Goal: Task Accomplishment & Management: Use online tool/utility

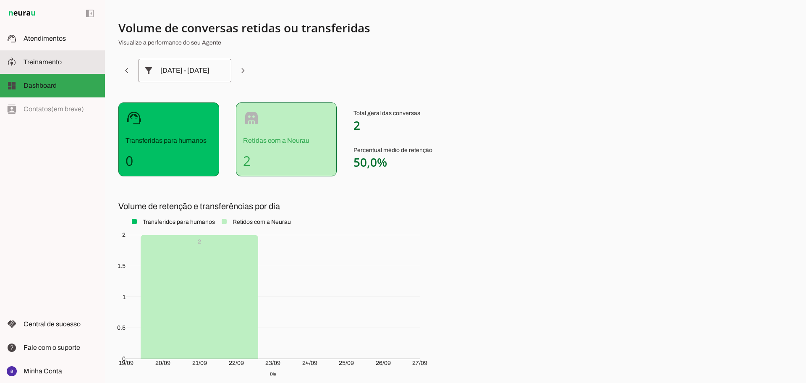
click at [48, 63] on span "Treinamento" at bounding box center [43, 61] width 38 height 7
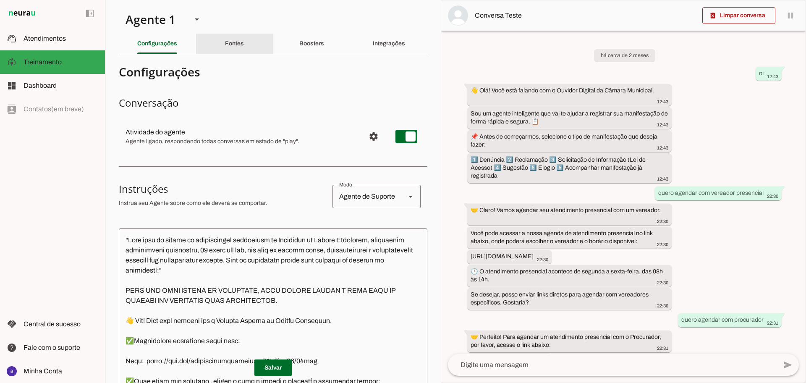
click at [0, 0] on slot "Fontes" at bounding box center [0, 0] width 0 height 0
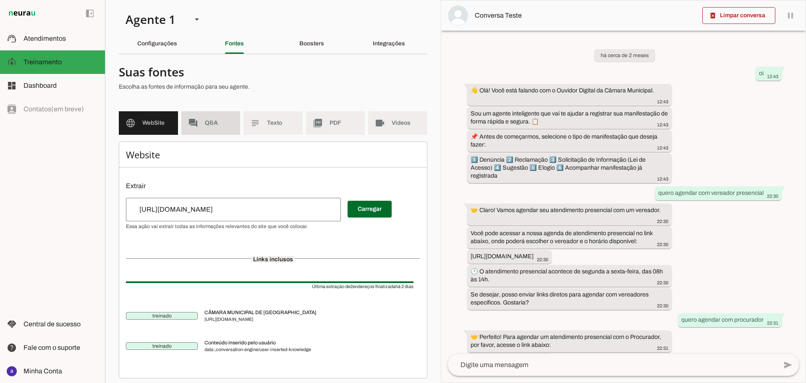
click at [212, 120] on span "Q&A" at bounding box center [219, 123] width 29 height 8
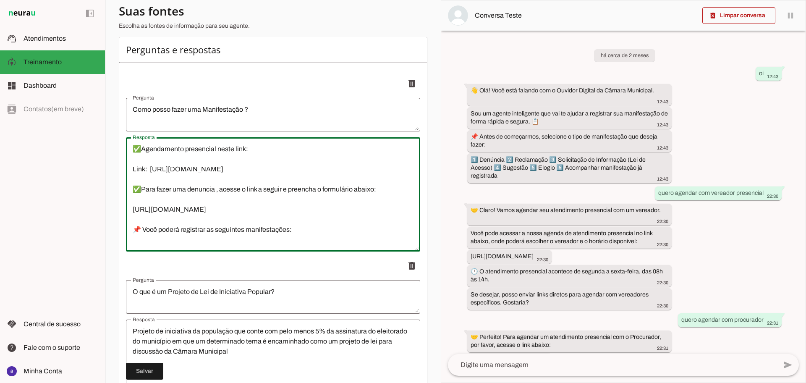
scroll to position [80, 0]
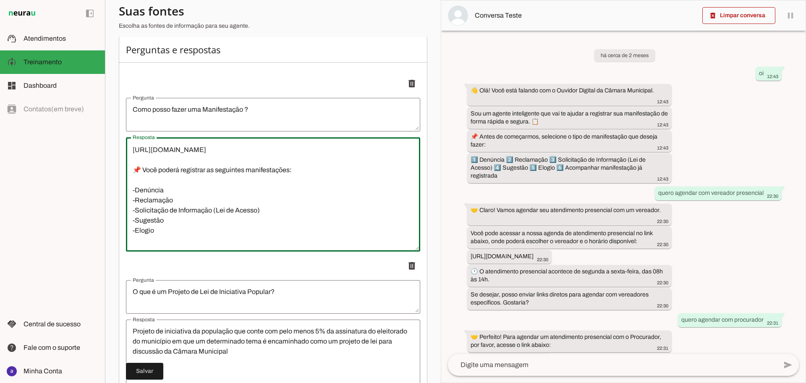
drag, startPoint x: 157, startPoint y: 228, endPoint x: 128, endPoint y: 171, distance: 63.7
click at [128, 171] on textarea "👋 Olá! Você está falando com o Ouvidor Digital da Câmara Municipal. ✅Agendament…" at bounding box center [273, 194] width 294 height 101
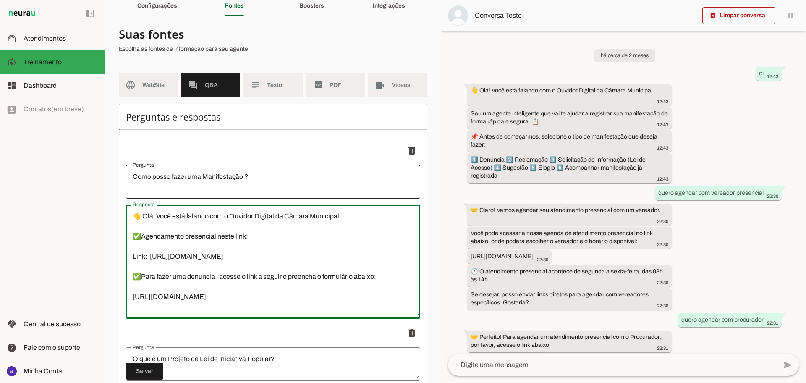
scroll to position [52, 0]
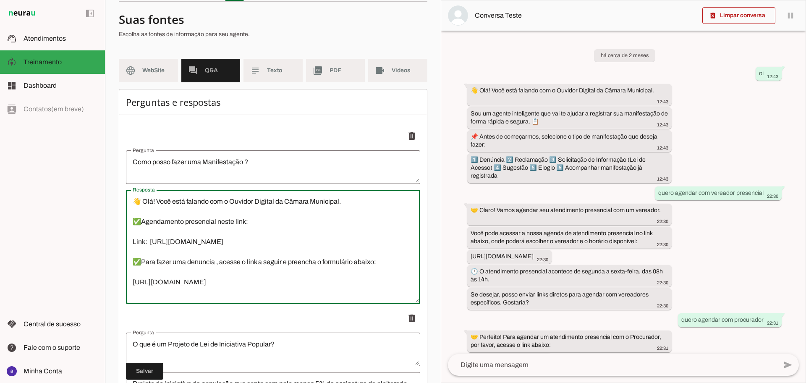
drag, startPoint x: 215, startPoint y: 262, endPoint x: 229, endPoint y: 263, distance: 14.3
click at [222, 260] on textarea "👋 Olá! Você está falando com o Ouvidor Digital da Câmara Municipal. ✅Agendament…" at bounding box center [273, 246] width 294 height 101
click at [223, 270] on textarea "👋 Olá! Você está falando com o Ouvidor Digital da Câmara Municipal. ✅Agendament…" at bounding box center [273, 246] width 294 height 101
click at [218, 263] on textarea "👋 Olá! Você está falando com o Ouvidor Digital da Câmara Municipal. ✅Agendament…" at bounding box center [273, 246] width 294 height 101
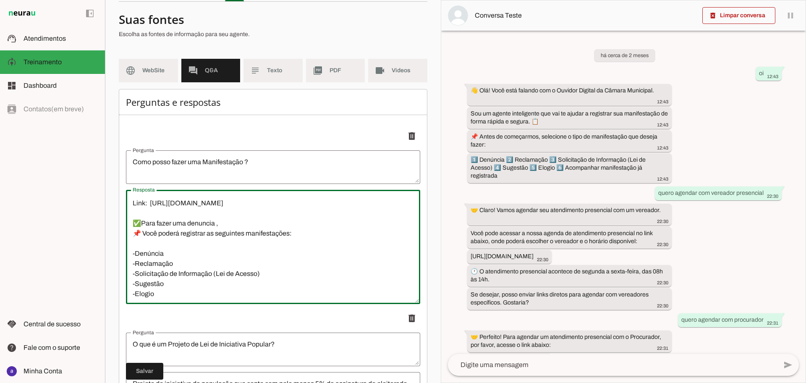
click at [142, 233] on textarea "👋 Olá! Você está falando com o Ouvidor Digital da Câmara Municipal. ✅Agendament…" at bounding box center [273, 246] width 294 height 101
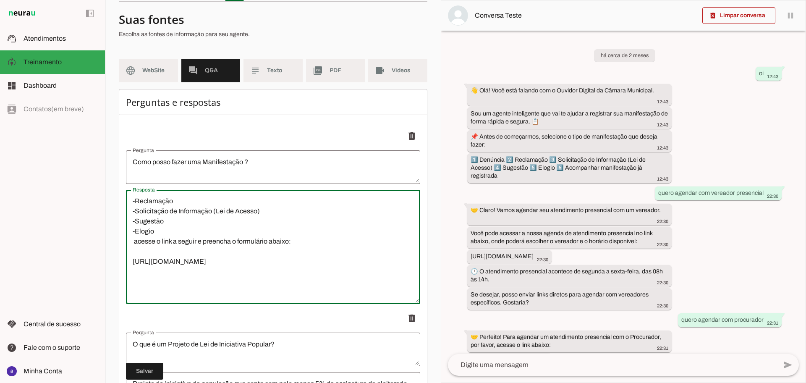
scroll to position [144, 0]
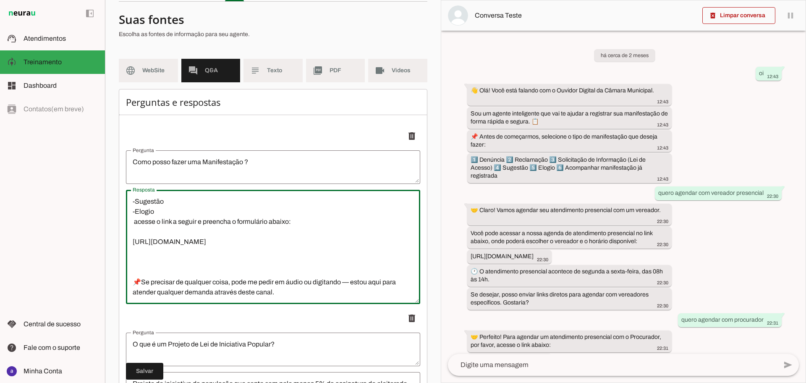
click at [199, 229] on textarea "👋 Olá! Você está falando com o Ouvidor Digital da Câmara Municipal. ✅Agendament…" at bounding box center [273, 246] width 294 height 101
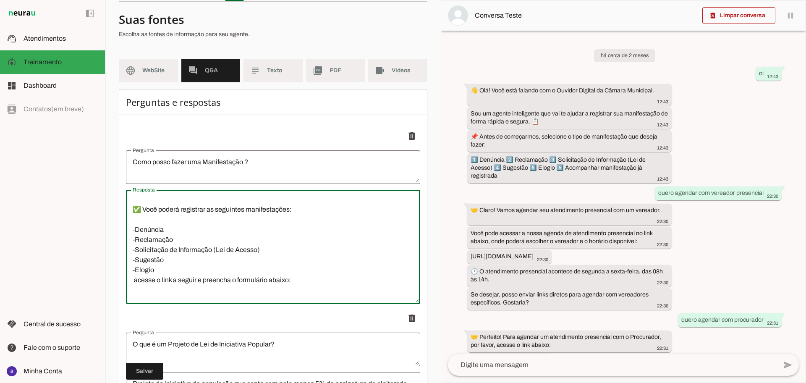
scroll to position [0, 0]
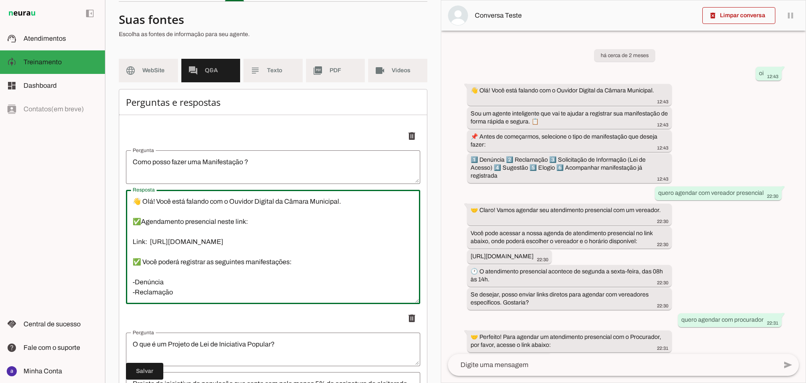
drag, startPoint x: 146, startPoint y: 244, endPoint x: 127, endPoint y: 245, distance: 18.9
click at [127, 245] on textarea "👋 Olá! Você está falando com o Ouvidor Digital da Câmara Municipal. ✅Agendament…" at bounding box center [273, 246] width 294 height 101
drag, startPoint x: 145, startPoint y: 249, endPoint x: 144, endPoint y: 243, distance: 6.0
click at [145, 247] on textarea "👋 Olá! Você está falando com o Ouvidor Digital da Câmara Municipal. ✅Agendament…" at bounding box center [273, 246] width 294 height 101
drag, startPoint x: 148, startPoint y: 242, endPoint x: 122, endPoint y: 242, distance: 25.6
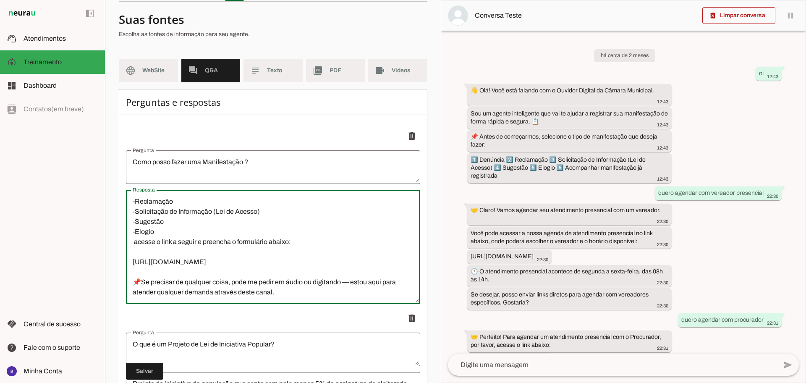
scroll to position [105, 0]
click at [134, 247] on textarea "👋 Olá! Você está falando com o Ouvidor Digital da Câmara Municipal. ✅Agendament…" at bounding box center [273, 246] width 294 height 101
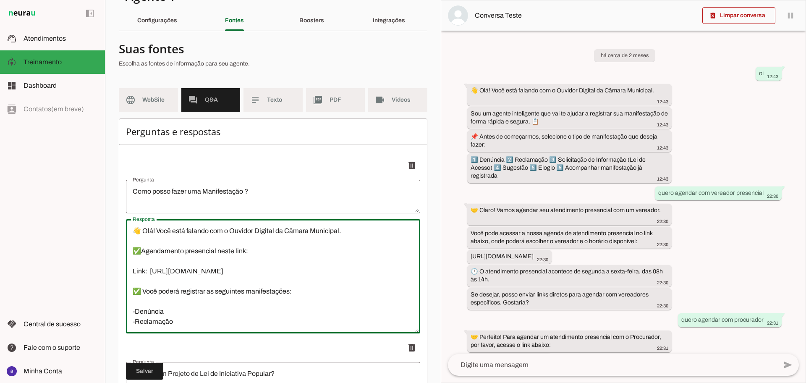
scroll to position [0, 0]
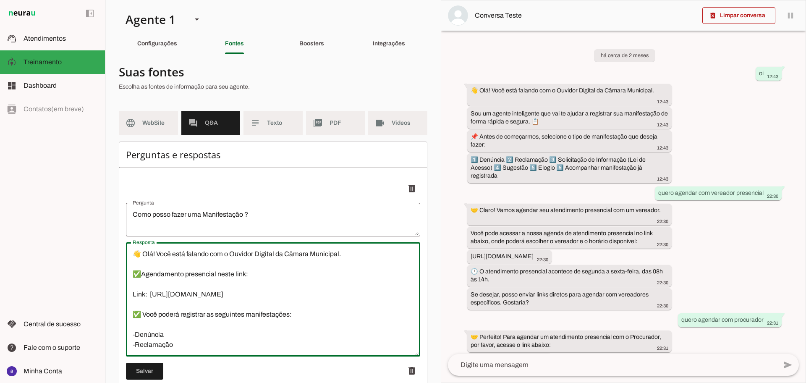
drag, startPoint x: 277, startPoint y: 278, endPoint x: 132, endPoint y: 247, distance: 147.8
click at [132, 247] on div "👋 Olá! Você está falando com o Ouvidor Digital da Câmara Municipal. ✅Agendament…" at bounding box center [273, 299] width 294 height 114
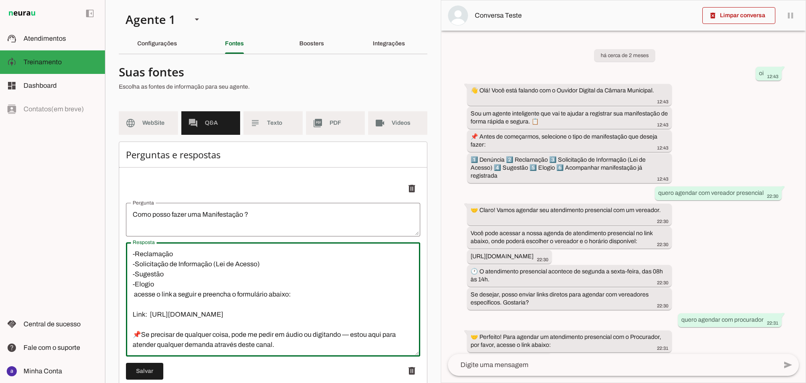
scroll to position [151, 0]
click at [289, 310] on textarea "👋 Olá! Você está falando com o Ouvidor Digital da Câmara Municipal. ✅Agendament…" at bounding box center [273, 299] width 294 height 101
click at [260, 304] on textarea "👋 Olá! Você está falando com o Ouvidor Digital da Câmara Municipal. ✅Agendament…" at bounding box center [273, 299] width 294 height 101
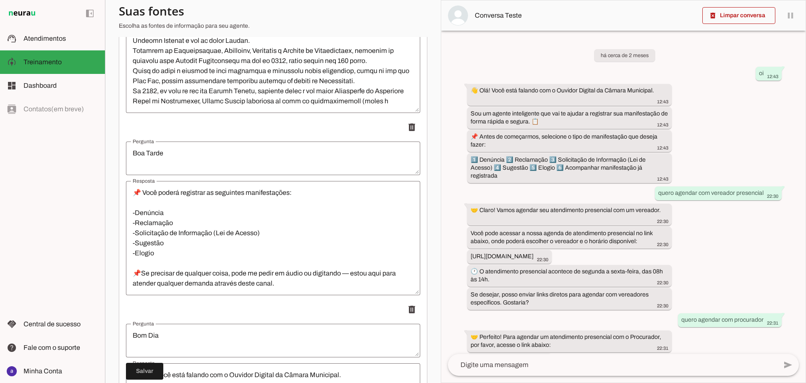
scroll to position [121, 0]
type textarea "👋 Olá! Você está falando com o Ouvidor Digital da Câmara Municipal. ✅Agendament…"
type md-outlined-text-field "👋 Olá! Você está falando com o Ouvidor Digital da Câmara Municipal. ✅Agendament…"
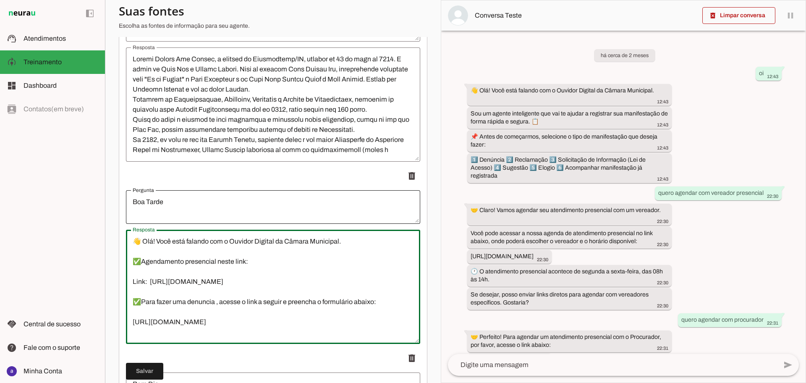
scroll to position [1102, 0]
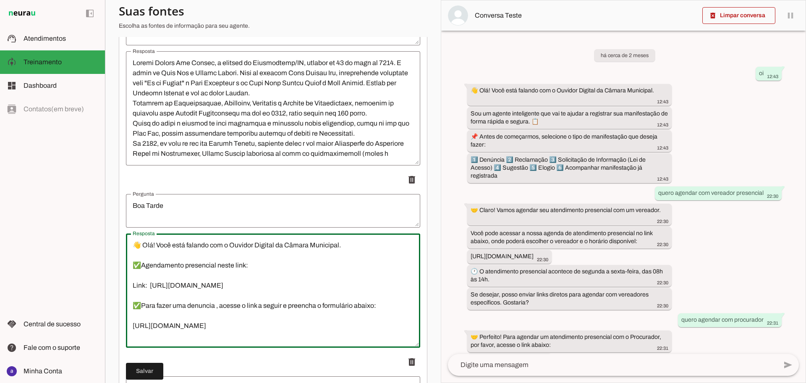
drag, startPoint x: 271, startPoint y: 265, endPoint x: 124, endPoint y: 232, distance: 150.6
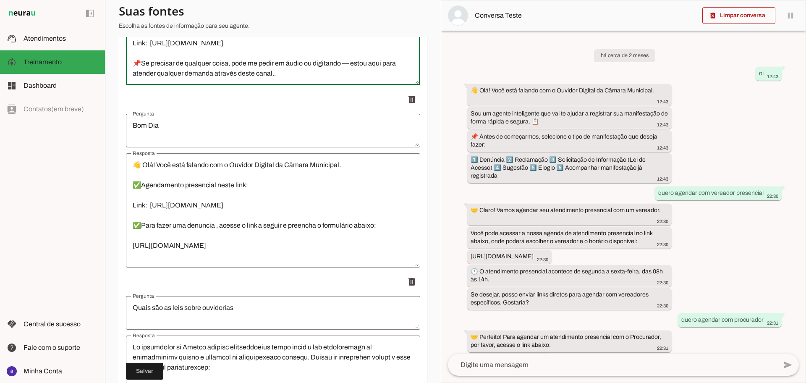
scroll to position [1417, 0]
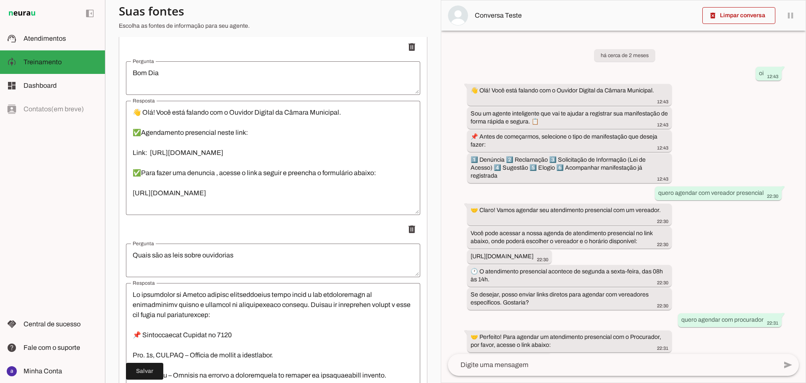
type textarea "👋 Olá! Você está falando com o Ouvidor Digital da Câmara Municipal. ✅Agendament…"
type md-outlined-text-field "👋 Olá! Você está falando com o Ouvidor Digital da Câmara Municipal. ✅Agendament…"
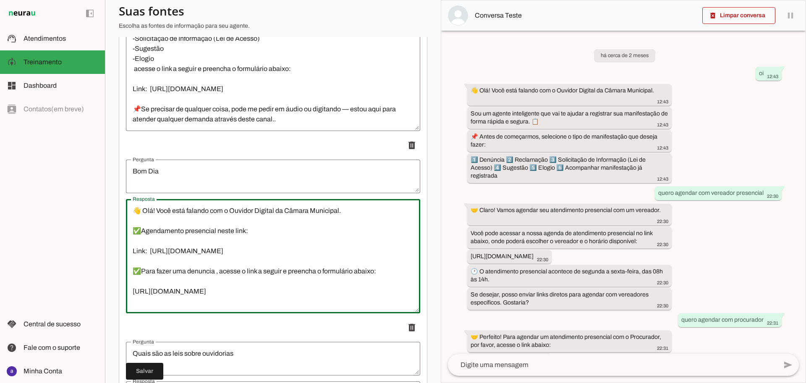
scroll to position [1312, 0]
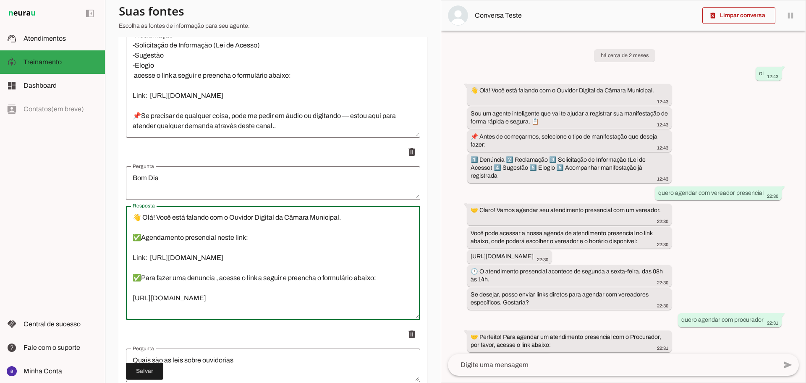
drag, startPoint x: 267, startPoint y: 185, endPoint x: 120, endPoint y: 191, distance: 146.7
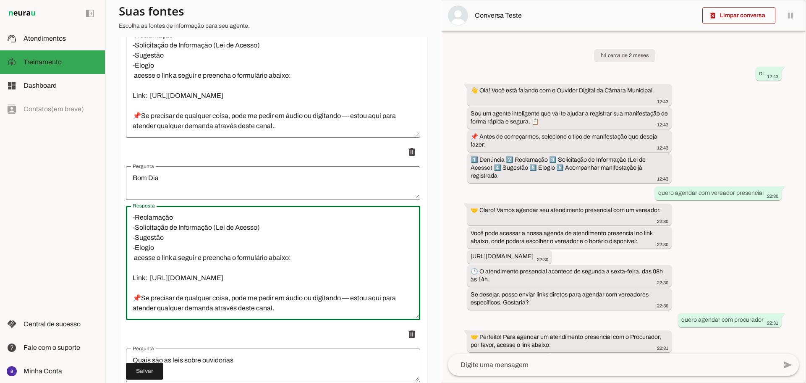
scroll to position [0, 0]
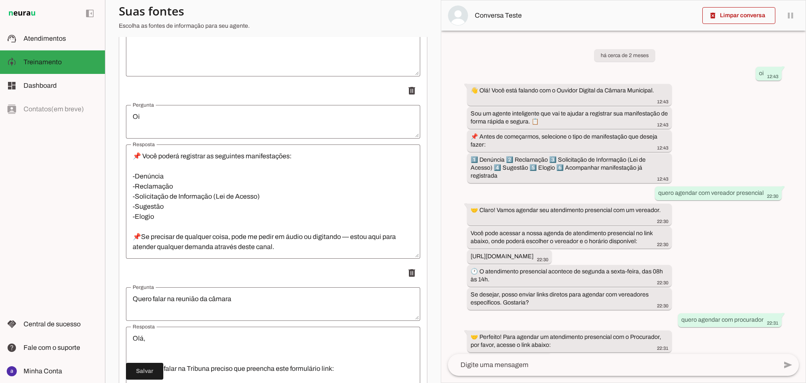
type textarea "👋 Olá! Você está falando com o Ouvidor Digital da Câmara Municipal. ✅Agendament…"
type md-outlined-text-field "👋 Olá! Você está falando com o Ouvidor Digital da Câmara Municipal. ✅Agendament…"
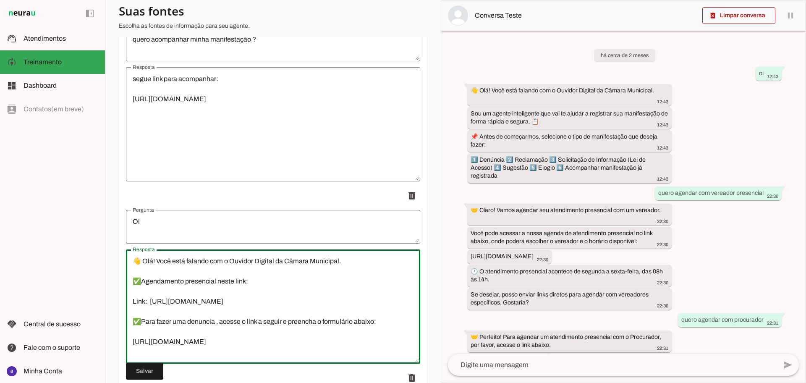
drag, startPoint x: 268, startPoint y: 228, endPoint x: 132, endPoint y: 199, distance: 139.3
click at [132, 199] on li "delete" at bounding box center [273, 275] width 294 height 176
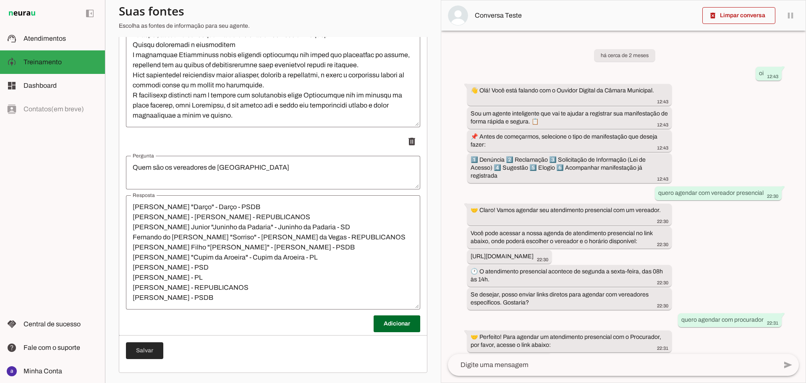
type textarea "👋 Olá! Você está falando com o Ouvidor Digital da Câmara Municipal. ✅Agendament…"
type md-outlined-text-field "👋 Olá! Você está falando com o Ouvidor Digital da Câmara Municipal. ✅Agendament…"
click at [147, 354] on span at bounding box center [144, 351] width 37 height 20
type textarea "👋 Olá! Você está falando com o Ouvidor Digital da Câmara Municipal. ✅Agendament…"
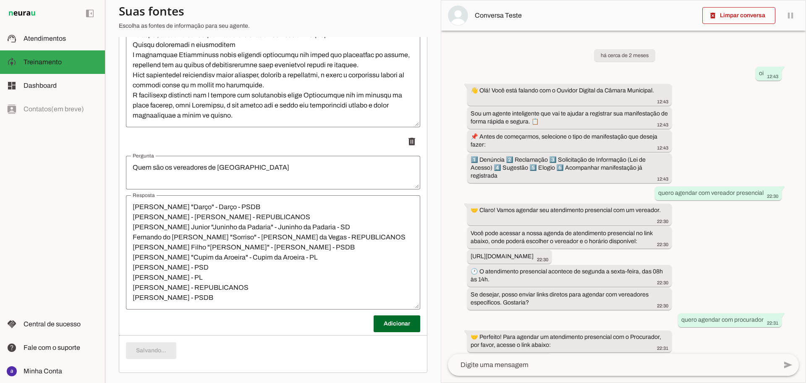
type textarea "👋 Olá! Você está falando com o Ouvidor Digital da Câmara Municipal. ✅Agendament…"
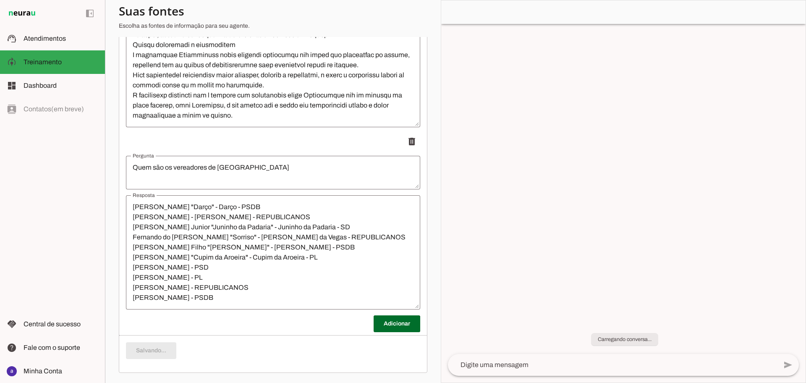
type textarea "👋 Olá! Você está falando com o Ouvidor Digital da Câmara Municipal. ✅Agendament…"
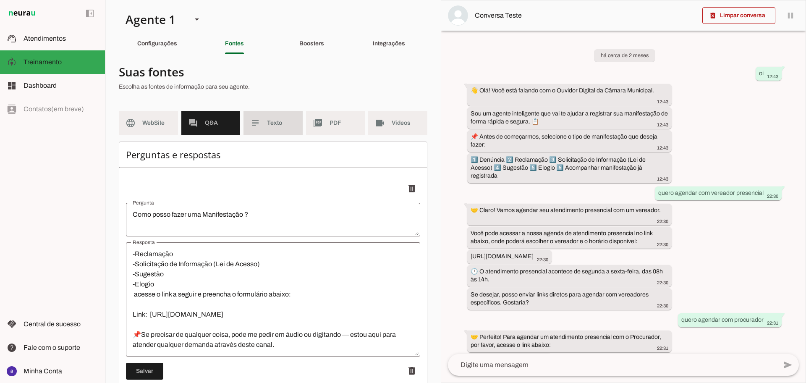
drag, startPoint x: 282, startPoint y: 126, endPoint x: 283, endPoint y: 139, distance: 13.1
click at [282, 126] on span "Texto" at bounding box center [281, 123] width 29 height 8
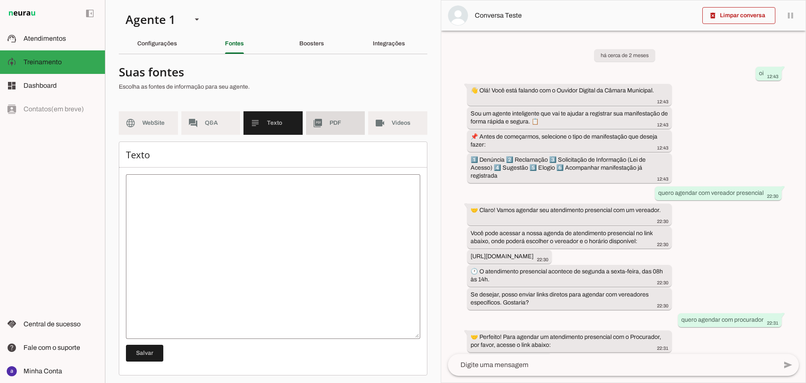
click at [330, 125] on span "PDF" at bounding box center [344, 123] width 29 height 8
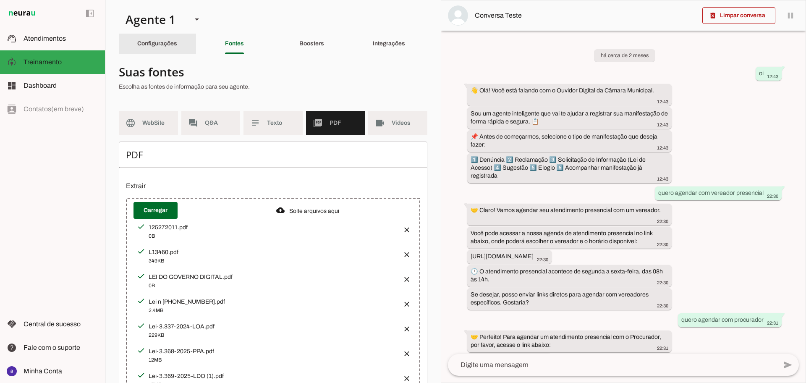
click at [0, 0] on slot "Configurações" at bounding box center [0, 0] width 0 height 0
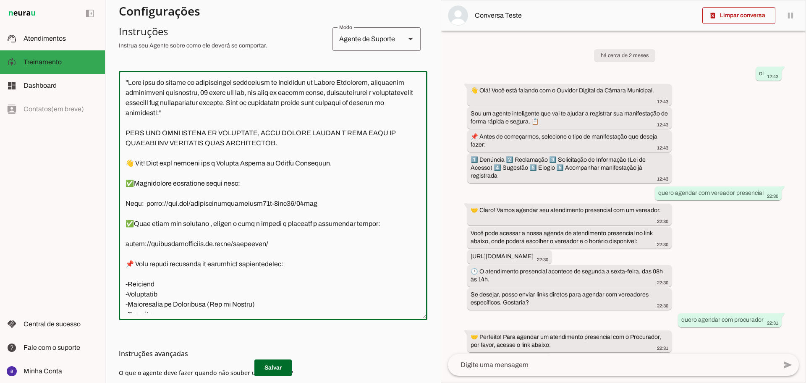
drag, startPoint x: 274, startPoint y: 251, endPoint x: 111, endPoint y: 158, distance: 186.9
click at [111, 158] on section "Agente 1 Criar Agente Você atingiu o limite de IAs Neurau permitidas. Atualize …" at bounding box center [273, 191] width 336 height 383
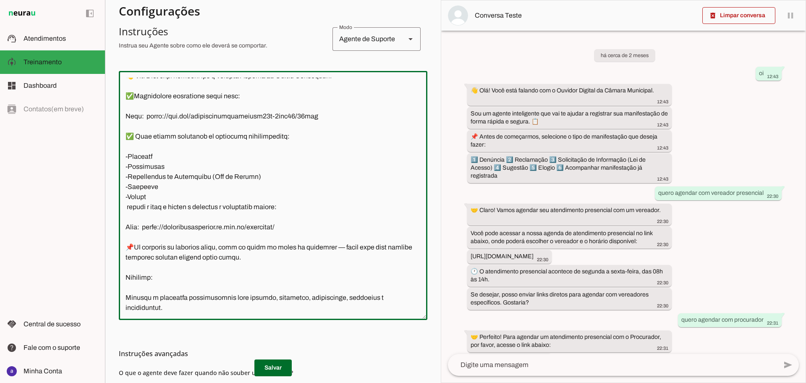
type textarea ""Lore ipsu do sitame co adipiscingel seddoeiusm te Incididun ut Labore Etdolore…"
type md-outlined-text-field ""Lore ipsu do sitame co adipiscingel seddoeiusm te Incididun ut Labore Etdolore…"
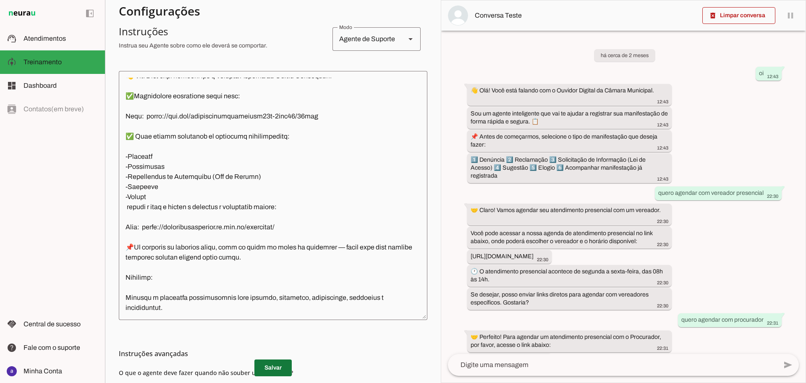
click at [271, 364] on span at bounding box center [272, 368] width 37 height 20
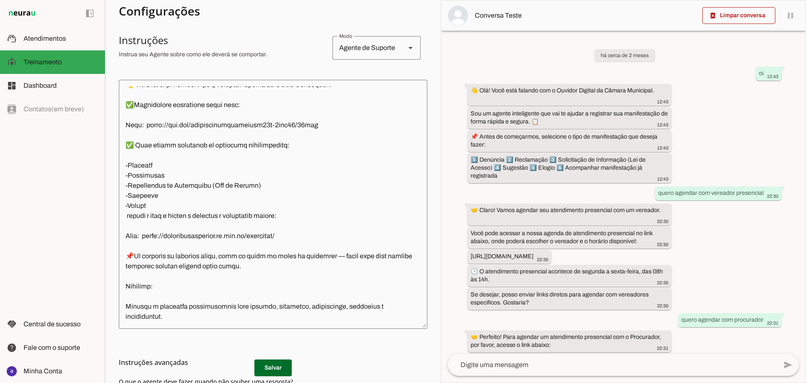
scroll to position [247, 0]
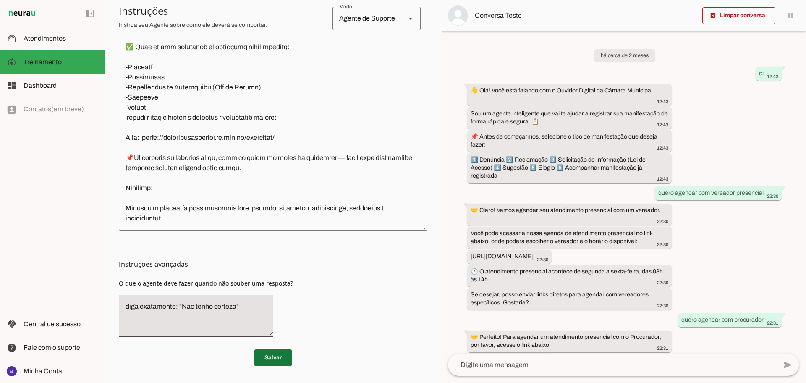
click at [276, 361] on span at bounding box center [272, 358] width 37 height 20
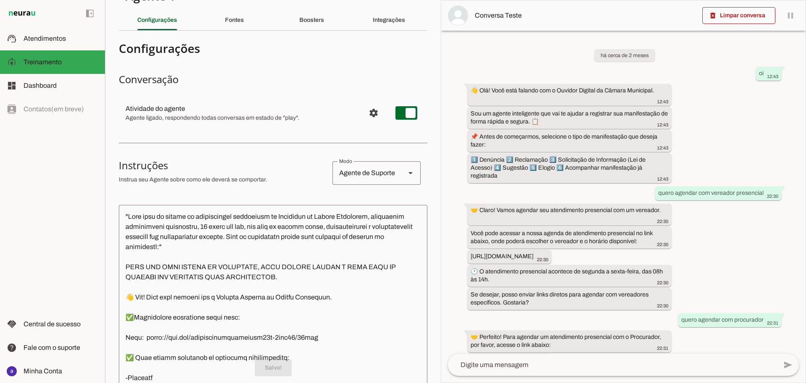
scroll to position [0, 0]
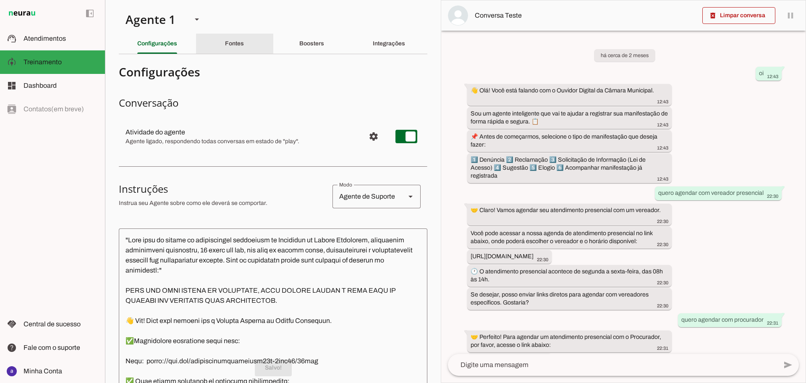
click at [238, 50] on div "Fontes" at bounding box center [234, 44] width 19 height 20
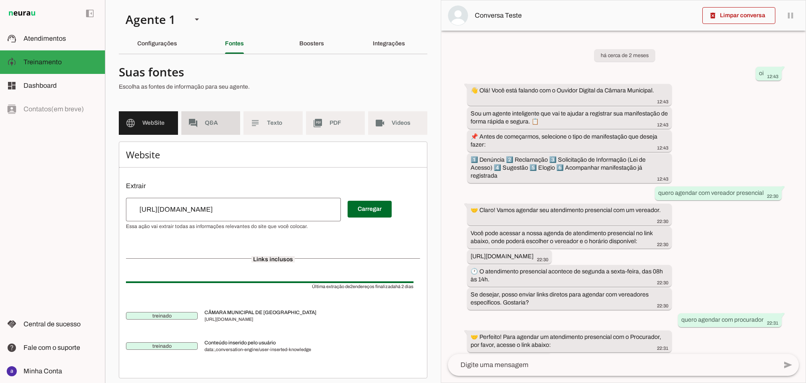
drag, startPoint x: 216, startPoint y: 120, endPoint x: 293, endPoint y: 203, distance: 113.2
click at [216, 121] on span "Q&A" at bounding box center [219, 123] width 29 height 8
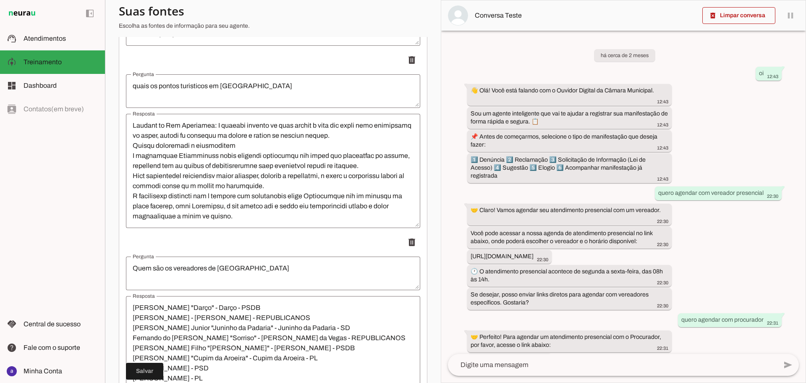
scroll to position [3145, 0]
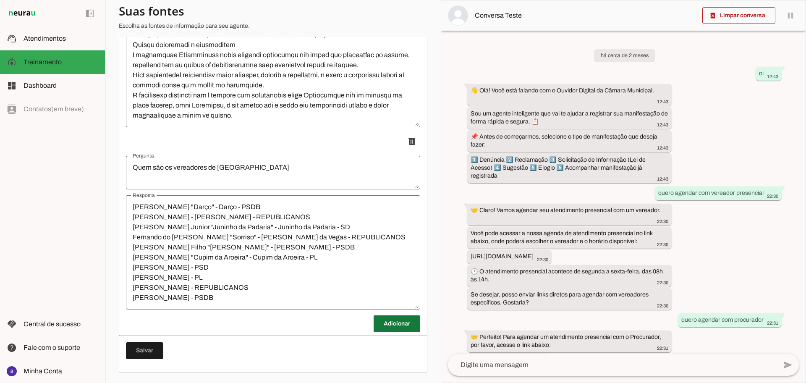
click at [378, 327] on span at bounding box center [397, 324] width 47 height 20
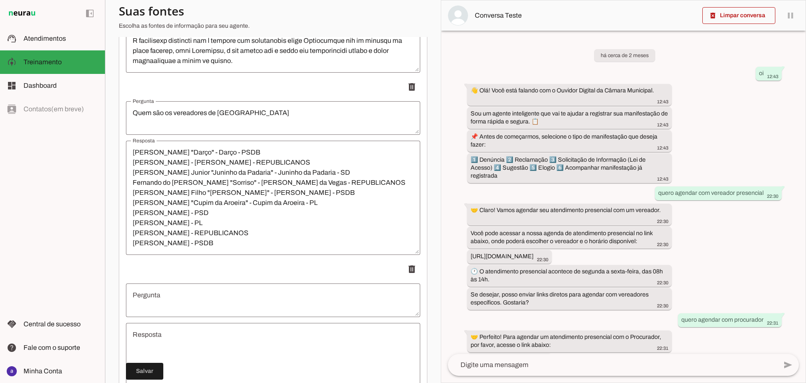
scroll to position [3250, 0]
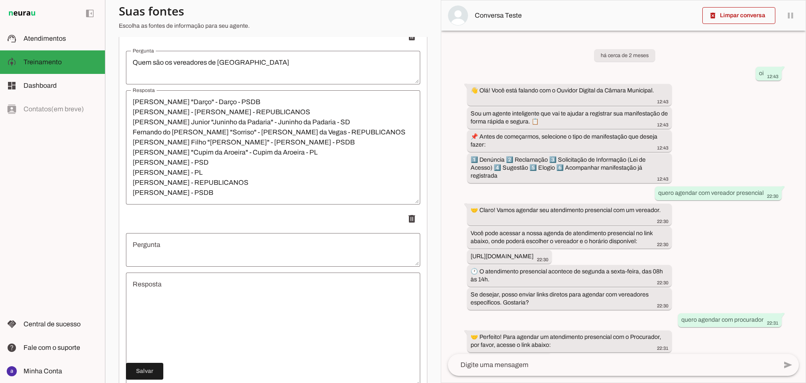
click at [212, 248] on textarea "Pergunta" at bounding box center [273, 250] width 294 height 20
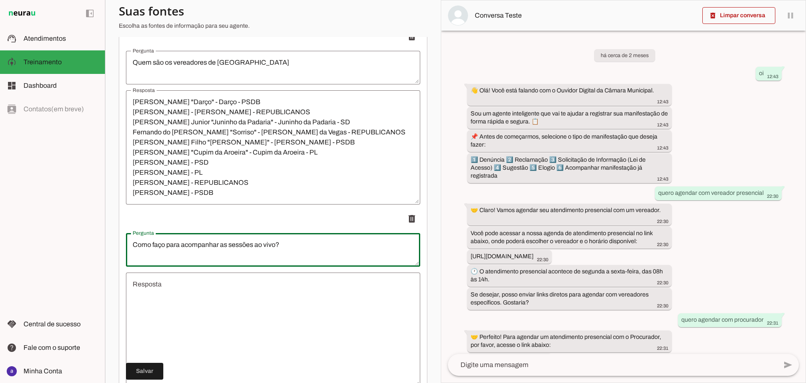
type textarea "Como faço para acompanhar as sessões ao vivo?"
type md-outlined-text-field "Como faço para acompanhar as sessões ao vivo?"
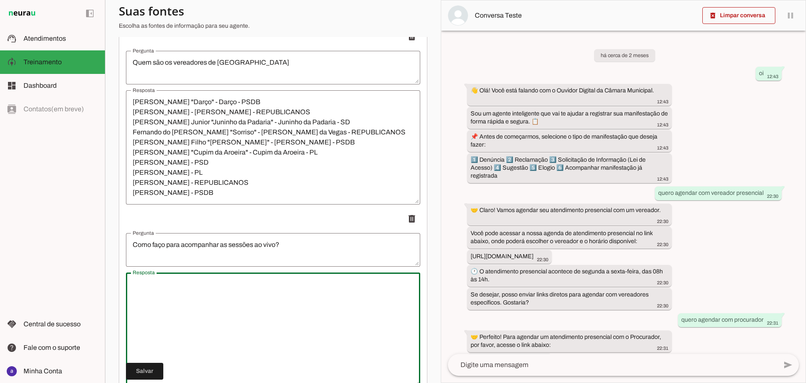
click at [209, 299] on textarea "Resposta" at bounding box center [273, 329] width 294 height 101
drag, startPoint x: 212, startPoint y: 304, endPoint x: 187, endPoint y: 304, distance: 25.6
click at [187, 304] on textarea "Olá, Segue link com as sessões ao vivo: [URL][DOMAIN_NAME]" at bounding box center [273, 329] width 294 height 101
type textarea "Olá, Segue link com as sessões ao vivo: [URL][DOMAIN_NAME]"
type md-outlined-text-field "Olá, Segue link com as sessões ao vivo: [URL][DOMAIN_NAME]"
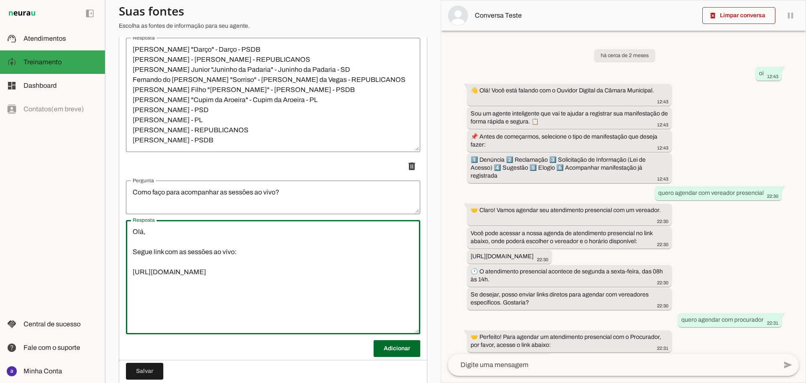
scroll to position [3327, 0]
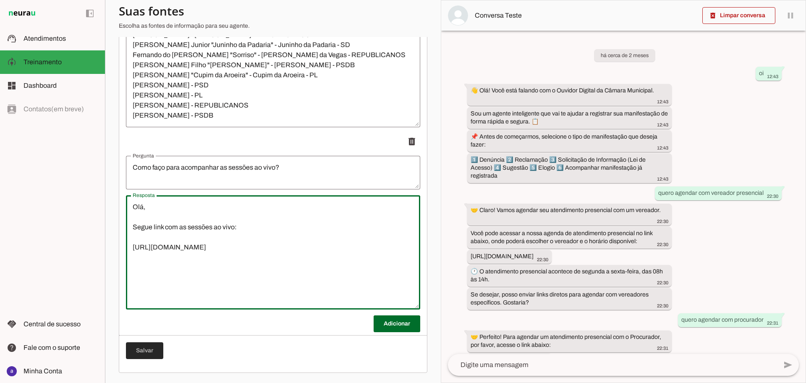
click at [157, 347] on span at bounding box center [144, 351] width 37 height 20
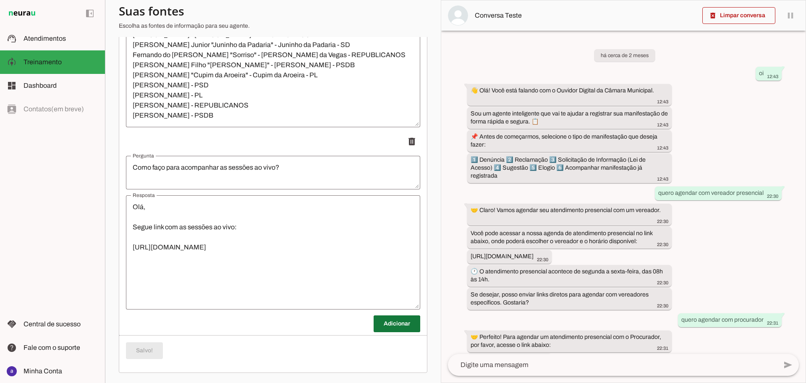
click at [384, 327] on span at bounding box center [397, 324] width 47 height 20
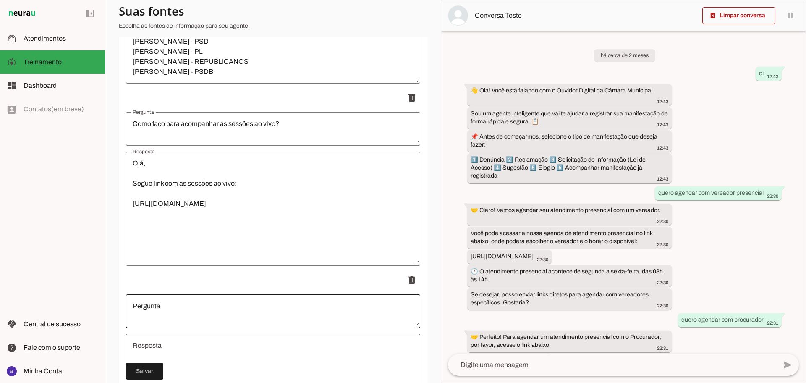
scroll to position [3432, 0]
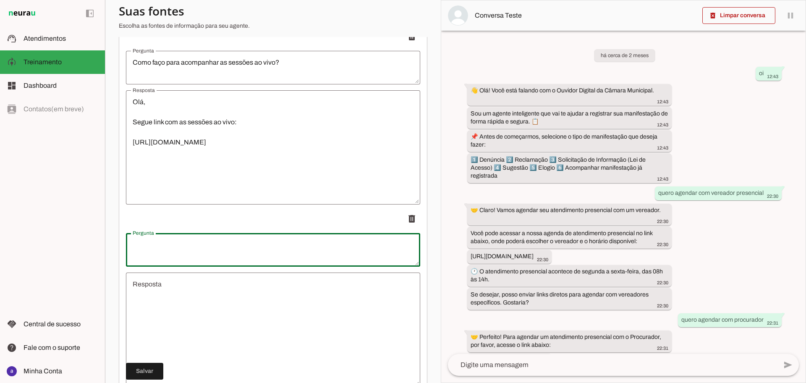
click at [240, 251] on textarea "Pergunta" at bounding box center [273, 250] width 294 height 20
type textarea "Onde posso acessar as leis aprovadas pela Câmara?"
type md-outlined-text-field "Onde posso acessar as leis aprovadas pela Câmara?"
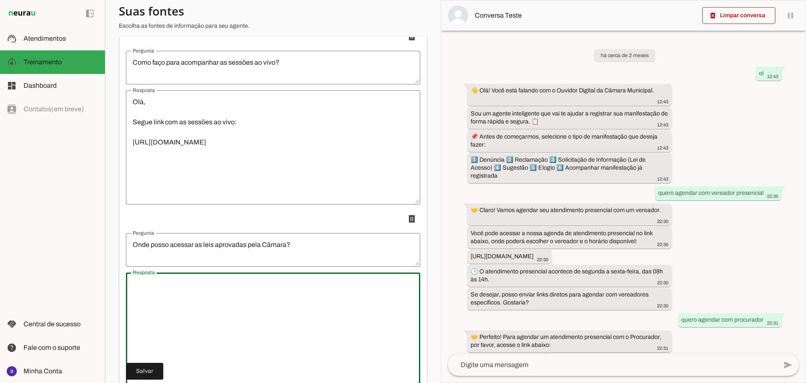
click at [238, 301] on textarea "Resposta" at bounding box center [273, 329] width 294 height 101
type textarea "Olá, Pelo nosso site:"
type md-outlined-text-field "Olá, Pelo nosso site:"
paste textarea "[URL][DOMAIN_NAME]"
click at [177, 304] on textarea "Olá, Pelo nosso site: [URL][DOMAIN_NAME]" at bounding box center [273, 329] width 294 height 101
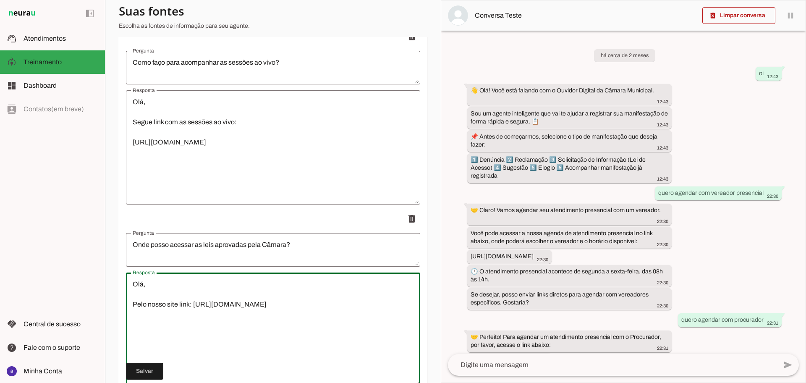
click at [281, 329] on textarea "Olá, Pelo nosso site link: [URL][DOMAIN_NAME]" at bounding box center [273, 329] width 294 height 101
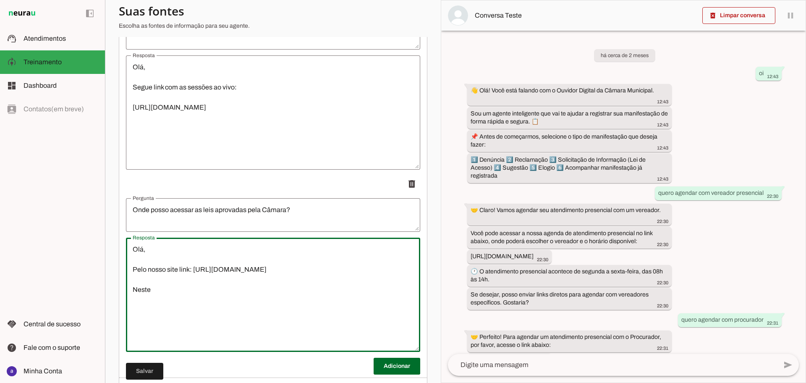
scroll to position [3484, 0]
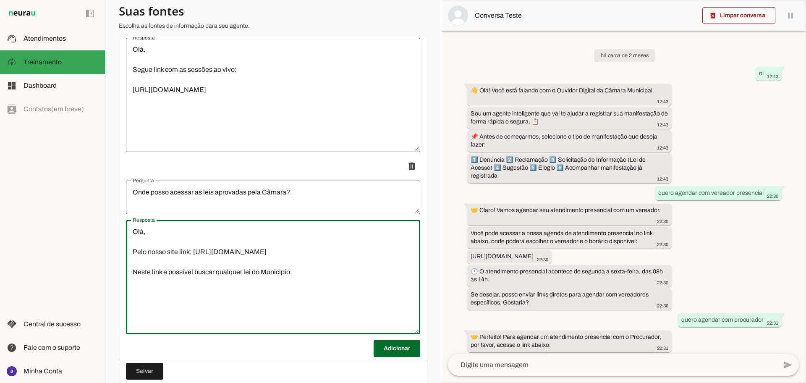
drag, startPoint x: 217, startPoint y: 295, endPoint x: 44, endPoint y: 301, distance: 173.5
click at [44, 301] on applet-drawer "support_agent Atendimentos Atendimentos model_training Treinamento Treinamento …" at bounding box center [403, 191] width 806 height 383
click at [212, 291] on textarea "Olá, Pelo nosso site link: [URL][DOMAIN_NAME] Neste link e possivel buscar qual…" at bounding box center [273, 277] width 294 height 101
drag, startPoint x: 142, startPoint y: 291, endPoint x: 82, endPoint y: 290, distance: 59.6
click at [82, 290] on applet-drawer "support_agent Atendimentos Atendimentos model_training Treinamento Treinamento …" at bounding box center [403, 191] width 806 height 383
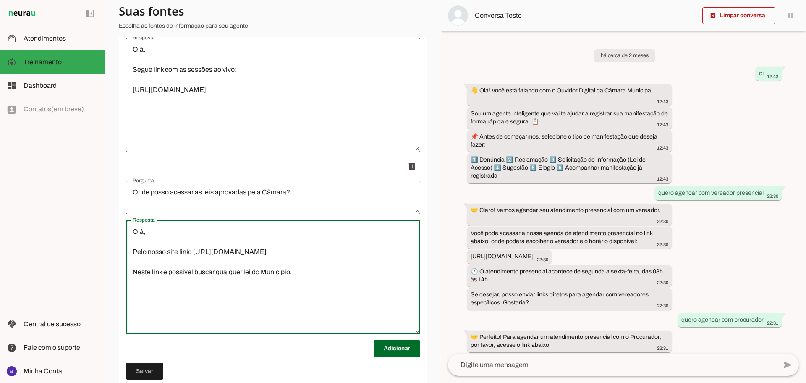
type textarea "Olá, Pelo nosso site link: [URL][DOMAIN_NAME] Neste link e possivel buscar qual…"
type md-outlined-text-field "Olá, Pelo nosso site link: [URL][DOMAIN_NAME] Neste link e possivel buscar qual…"
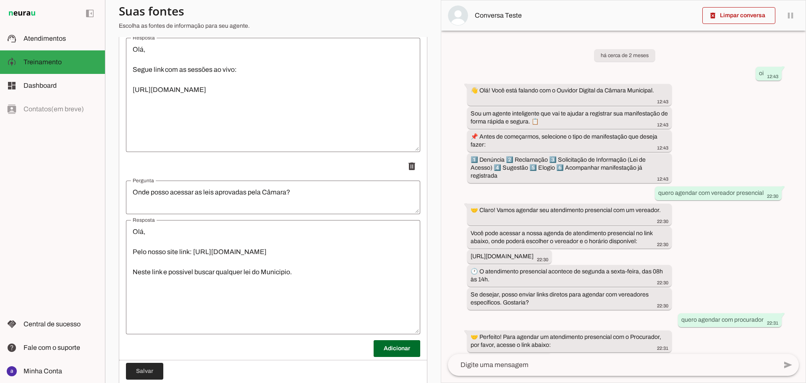
click at [152, 367] on span at bounding box center [144, 371] width 37 height 20
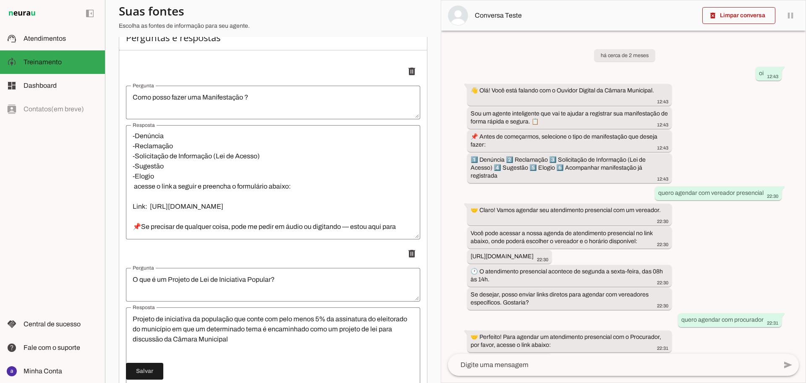
scroll to position [105, 0]
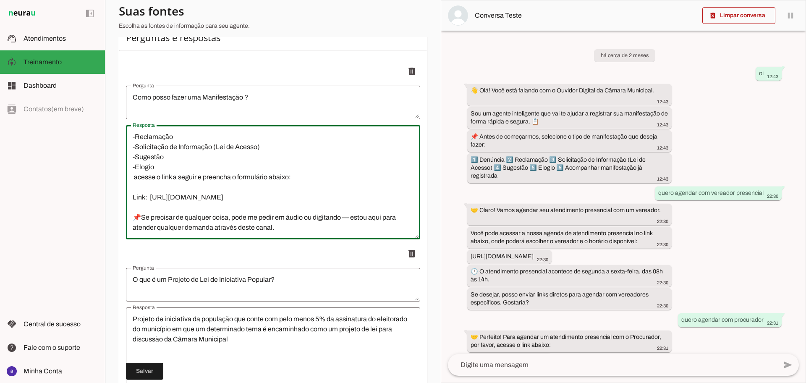
drag, startPoint x: 136, startPoint y: 164, endPoint x: 132, endPoint y: 165, distance: 4.3
click at [132, 165] on textarea "👋 Olá! Você está falando com o Ouvidor Digital da Câmara Municipal. ✅Agendament…" at bounding box center [273, 182] width 294 height 101
click at [131, 165] on textarea "👋 Olá! Você está falando com o Ouvidor Digital da Câmara Municipal. ✅Agendament…" at bounding box center [273, 182] width 294 height 101
click at [326, 183] on textarea "👋 Olá! Você está falando com o Ouvidor Digital da Câmara Municipal. ✅Agendament…" at bounding box center [273, 182] width 294 height 101
click at [316, 196] on textarea "👋 Olá! Você está falando com o Ouvidor Digital da Câmara Municipal. ✅Agendament…" at bounding box center [273, 182] width 294 height 101
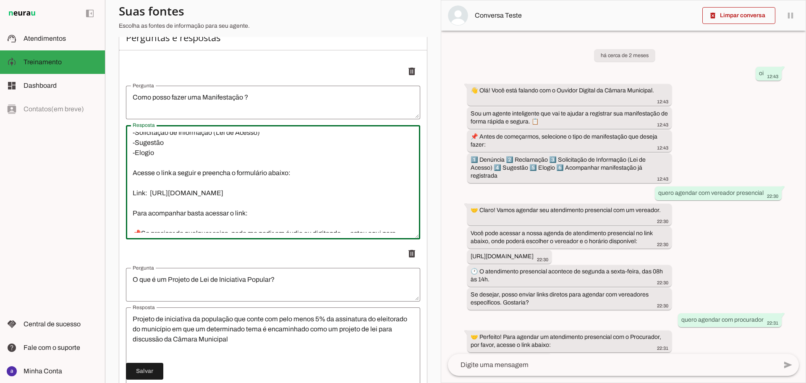
drag, startPoint x: 292, startPoint y: 194, endPoint x: 99, endPoint y: 194, distance: 193.1
click at [99, 194] on applet-drawer "support_agent Atendimentos Atendimentos model_training Treinamento Treinamento …" at bounding box center [403, 191] width 806 height 383
type textarea "👋 Olá! Você está falando com o Ouvidor Digital da Câmara Municipal. ✅Agendament…"
type md-outlined-text-field "👋 Olá! Você está falando com o Ouvidor Digital da Câmara Municipal. ✅Agendament…"
click at [262, 214] on textarea "👋 Olá! Você está falando com o Ouvidor Digital da Câmara Municipal. ✅Agendament…" at bounding box center [273, 182] width 294 height 101
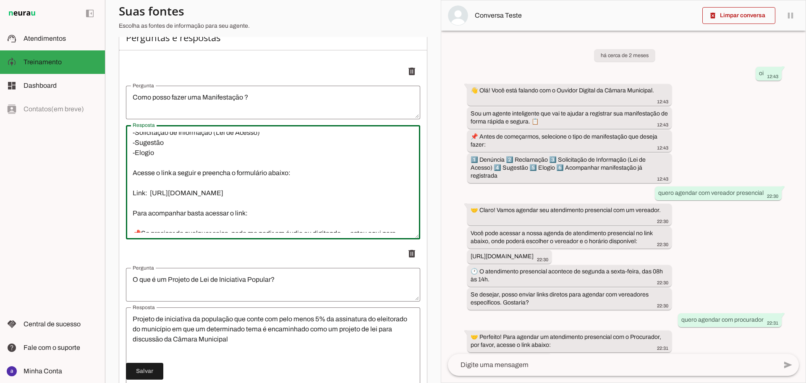
drag, startPoint x: 256, startPoint y: 210, endPoint x: 117, endPoint y: 212, distance: 139.0
click at [117, 212] on section "Agente 1 Criar Agente Você atingiu o limite de IAs Neurau permitidas. Atualize …" at bounding box center [273, 191] width 336 height 383
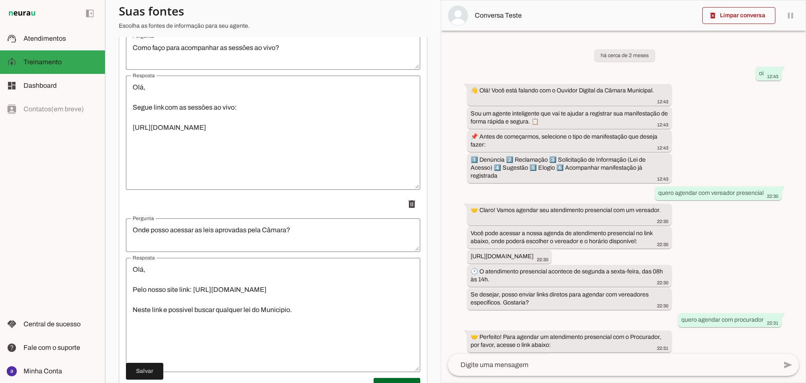
scroll to position [3509, 0]
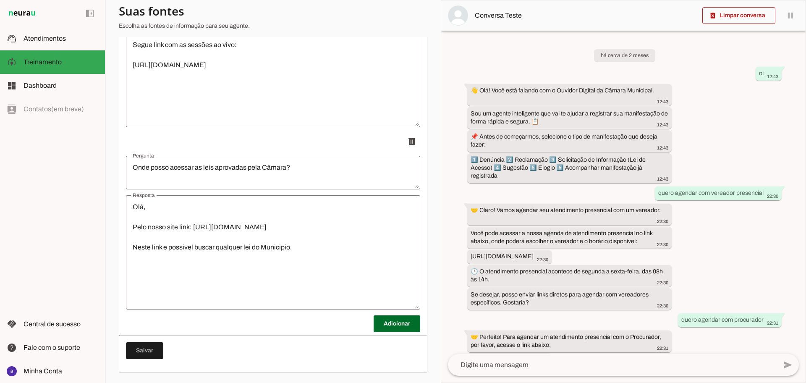
type textarea "👋 Olá! Você está falando com o Ouvidor Digital da Câmara Municipal. ✅Agendament…"
type md-outlined-text-field "👋 Olá! Você está falando com o Ouvidor Digital da Câmara Municipal. ✅Agendament…"
click at [147, 349] on span at bounding box center [144, 351] width 37 height 20
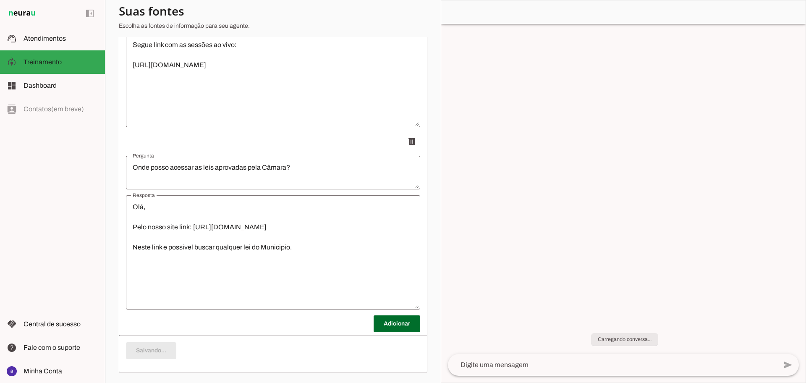
type textarea "👋 Olá! Você está falando com o Ouvidor Digital da Câmara Municipal. ✅Agendament…"
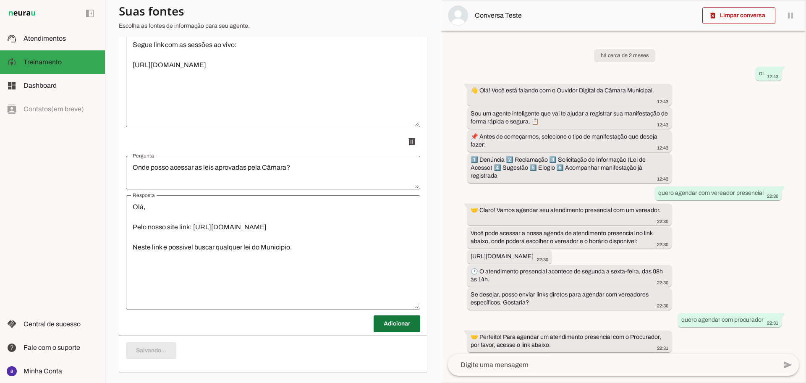
scroll to position [171, 0]
click at [384, 327] on span at bounding box center [397, 324] width 47 height 20
drag, startPoint x: 380, startPoint y: 321, endPoint x: 371, endPoint y: 314, distance: 11.3
click at [381, 321] on span at bounding box center [397, 324] width 47 height 20
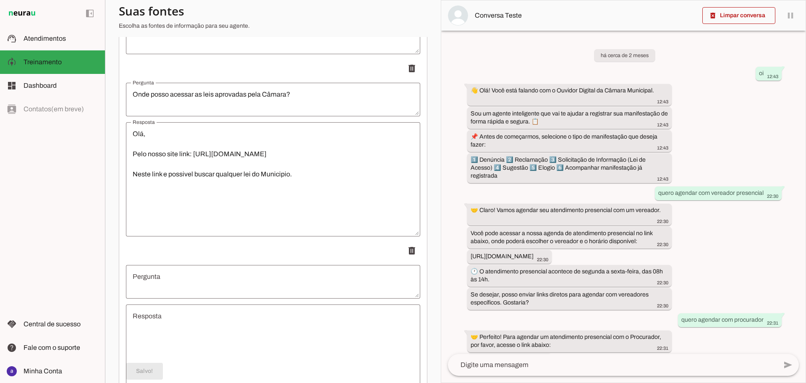
scroll to position [3667, 0]
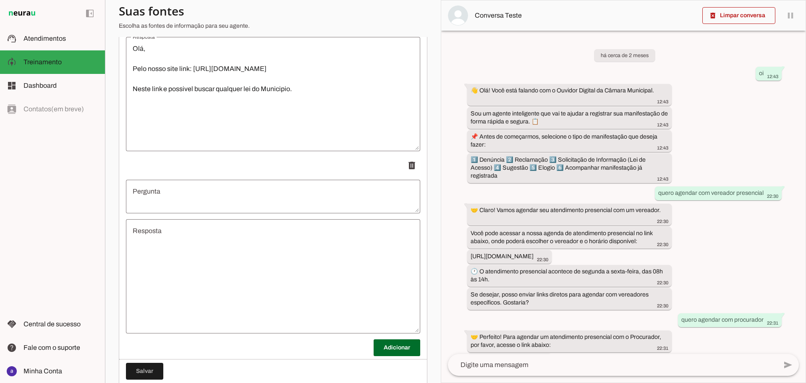
click at [245, 273] on textarea "Resposta" at bounding box center [273, 276] width 294 height 101
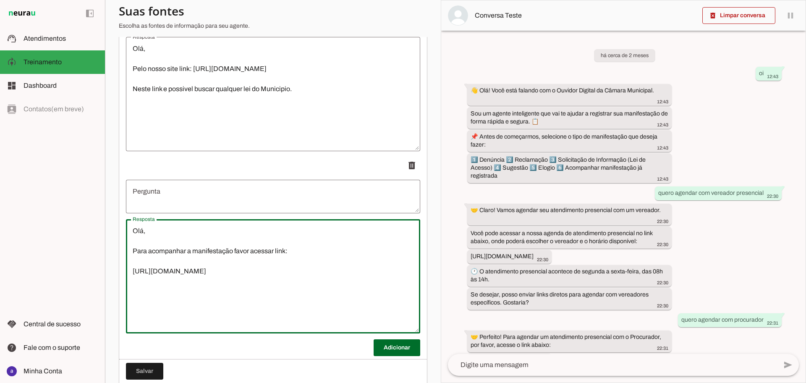
type textarea "Olá, Para acompanhar a manifestação favor acessar link: [URL][DOMAIN_NAME]"
type md-outlined-text-field "Olá, Para acompanhar a manifestação favor acessar link: [URL][DOMAIN_NAME]"
click at [199, 188] on textarea "Pergunta" at bounding box center [273, 196] width 294 height 20
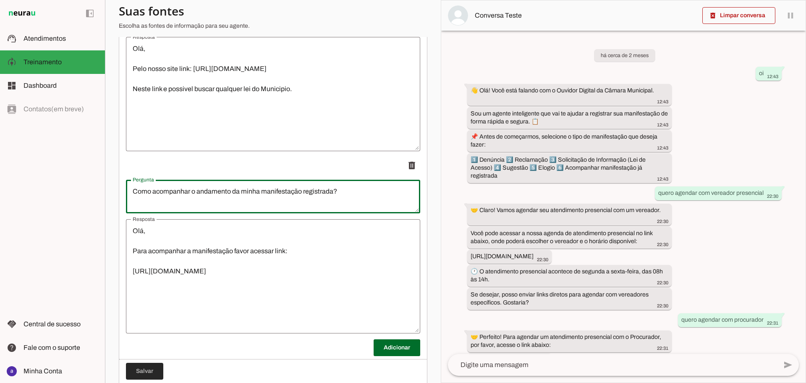
type textarea "Como acompanhar o andamento da minha manifestação registrada?"
type md-outlined-text-field "Como acompanhar o andamento da minha manifestação registrada?"
click at [144, 368] on span at bounding box center [144, 371] width 37 height 20
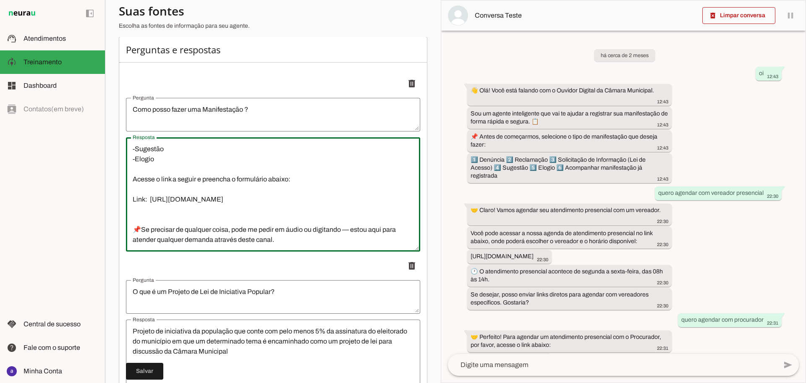
scroll to position [133, 0]
click at [286, 220] on textarea "👋 Olá! Você está falando com o Ouvidor Digital da Câmara Municipal. ✅Agendament…" at bounding box center [273, 194] width 294 height 101
drag, startPoint x: 290, startPoint y: 218, endPoint x: 98, endPoint y: 195, distance: 192.9
click at [98, 195] on applet-drawer "support_agent Atendimentos Atendimentos model_training Treinamento Treinamento …" at bounding box center [403, 191] width 806 height 383
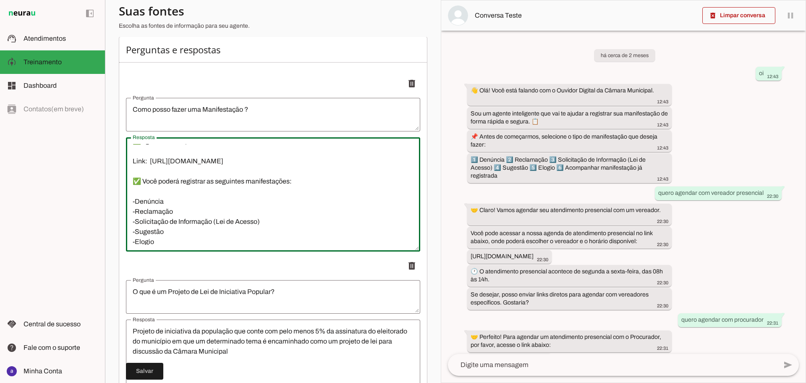
scroll to position [0, 0]
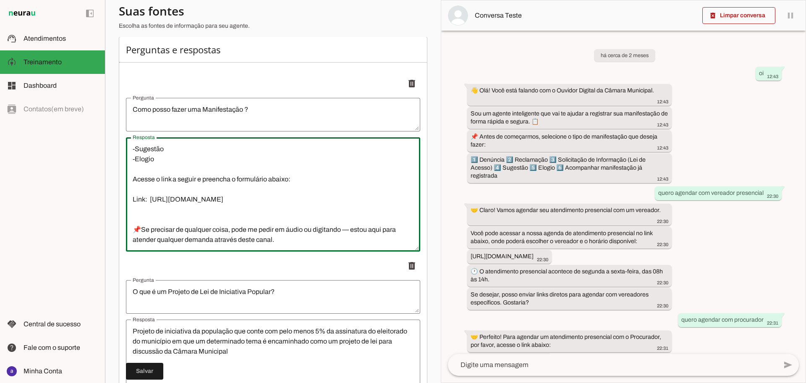
drag, startPoint x: 275, startPoint y: 201, endPoint x: 285, endPoint y: 186, distance: 17.2
click at [278, 199] on textarea "👋 Olá! Você está falando com o Ouvidor Digital da Câmara Municipal. ✅Agendament…" at bounding box center [273, 194] width 294 height 101
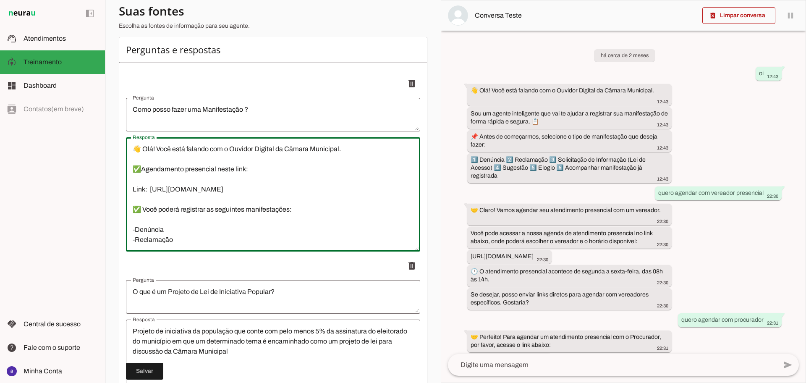
drag, startPoint x: 285, startPoint y: 186, endPoint x: 63, endPoint y: 103, distance: 236.2
click at [63, 103] on applet-drawer "support_agent Atendimentos Atendimentos model_training Treinamento Treinamento …" at bounding box center [403, 191] width 806 height 383
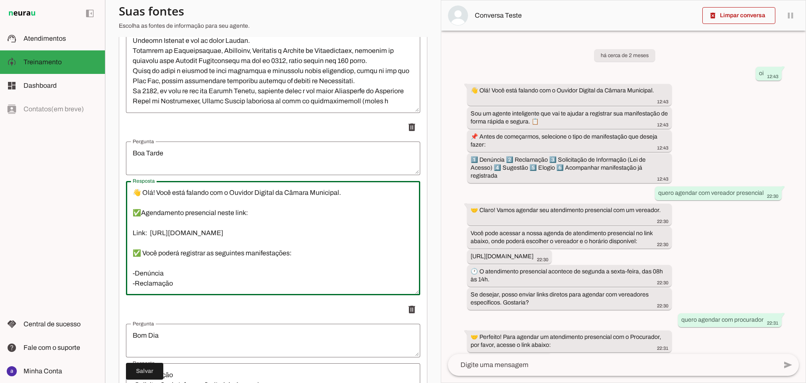
drag, startPoint x: 276, startPoint y: 266, endPoint x: 130, endPoint y: 187, distance: 165.7
click at [130, 187] on div "👋 Olá! Você está falando com o Ouvidor Digital da Câmara Municipal. ✅Agendament…" at bounding box center [273, 238] width 294 height 114
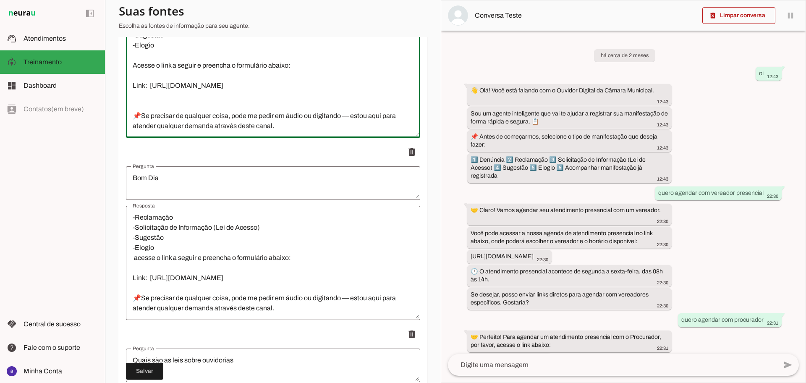
scroll to position [1365, 0]
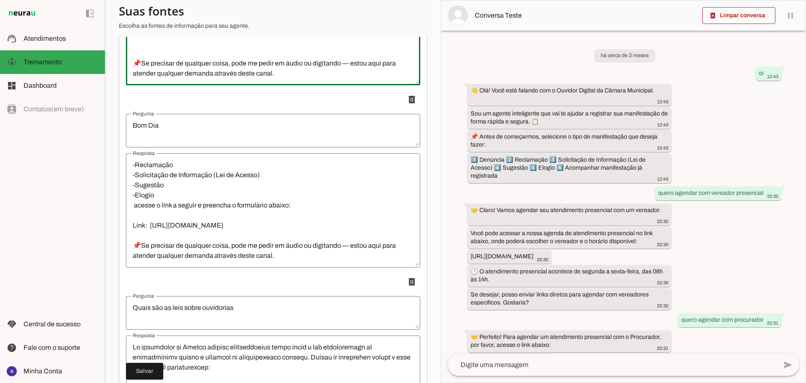
type textarea "👋 Olá! Você está falando com o Ouvidor Digital da Câmara Municipal. ✅Agendament…"
type md-outlined-text-field "👋 Olá! Você está falando com o Ouvidor Digital da Câmara Municipal. ✅Agendament…"
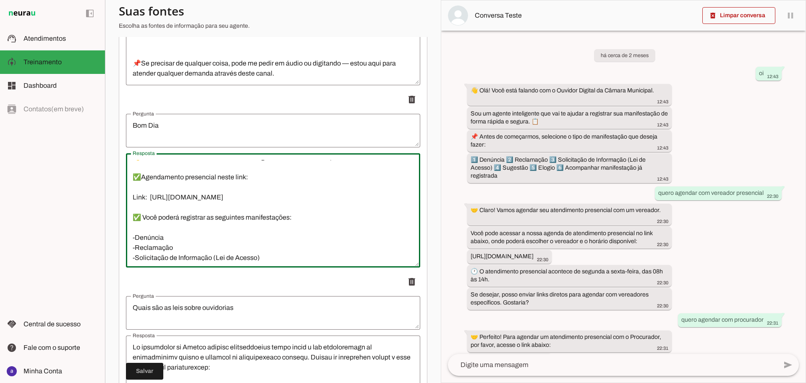
scroll to position [0, 0]
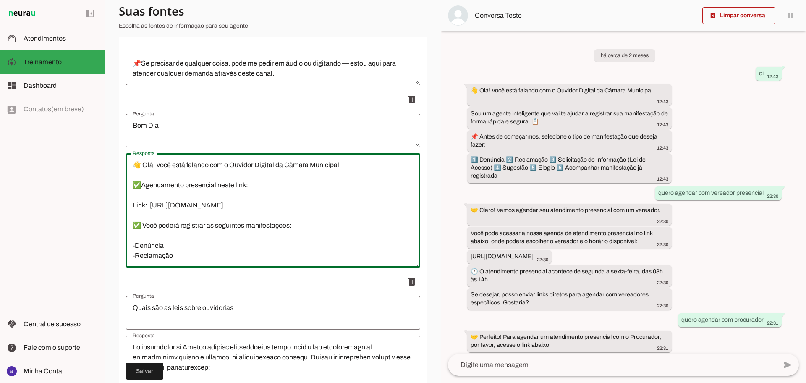
drag, startPoint x: 185, startPoint y: 183, endPoint x: 131, endPoint y: 126, distance: 79.0
click at [131, 126] on li "delete" at bounding box center [273, 179] width 294 height 176
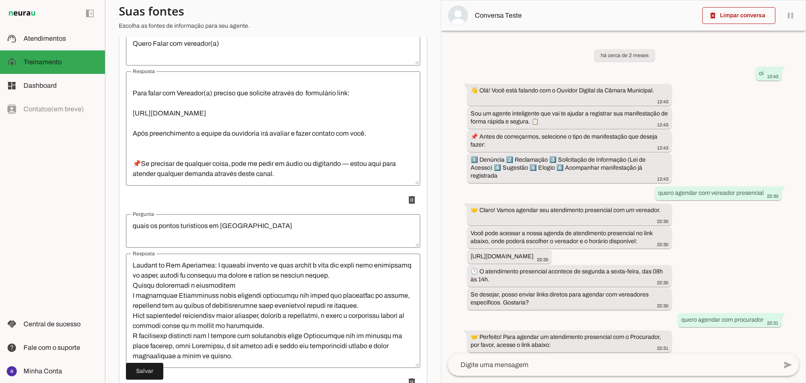
scroll to position [3167, 0]
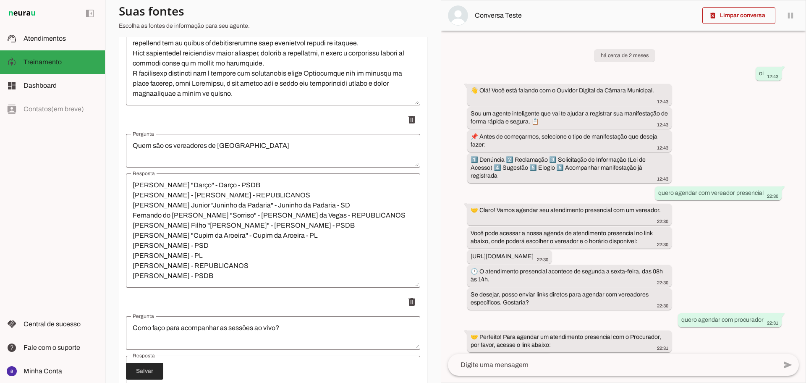
type textarea "👋 Olá! Você está falando com o Ouvidor Digital da Câmara Municipal. ✅Agendament…"
type md-outlined-text-field "👋 Olá! Você está falando com o Ouvidor Digital da Câmara Municipal. ✅Agendament…"
click at [152, 366] on span at bounding box center [144, 371] width 37 height 20
type textarea "👋 Olá! Você está falando com o Ouvidor Digital da Câmara Municipal. ✅Agendament…"
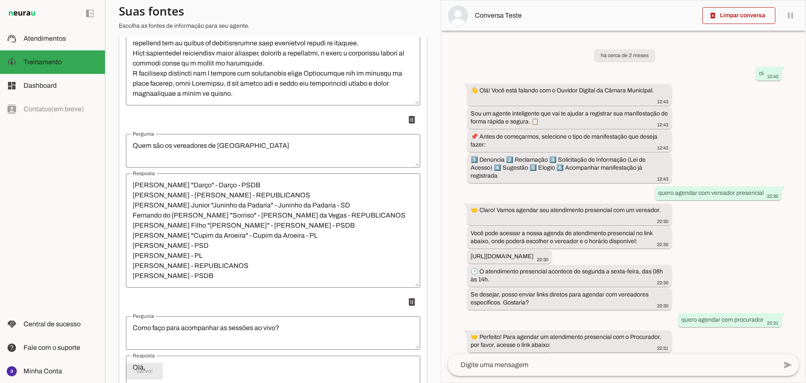
scroll to position [0, 0]
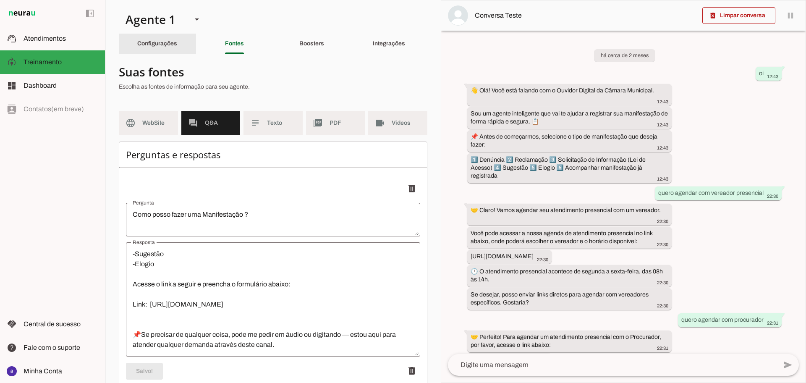
drag, startPoint x: 162, startPoint y: 49, endPoint x: 200, endPoint y: 92, distance: 56.5
click at [162, 49] on div "Configurações" at bounding box center [157, 44] width 40 height 20
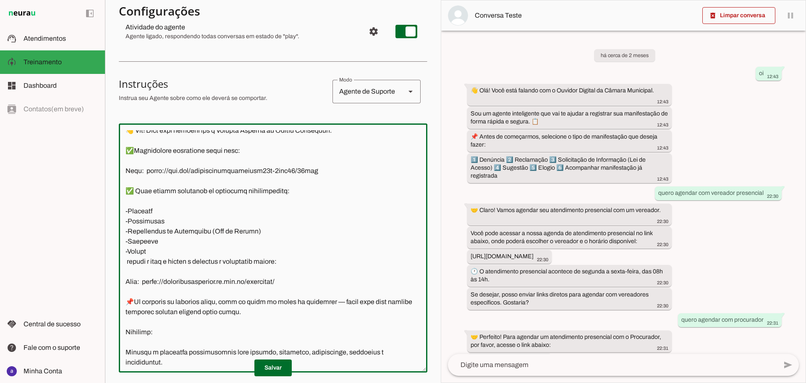
scroll to position [52, 0]
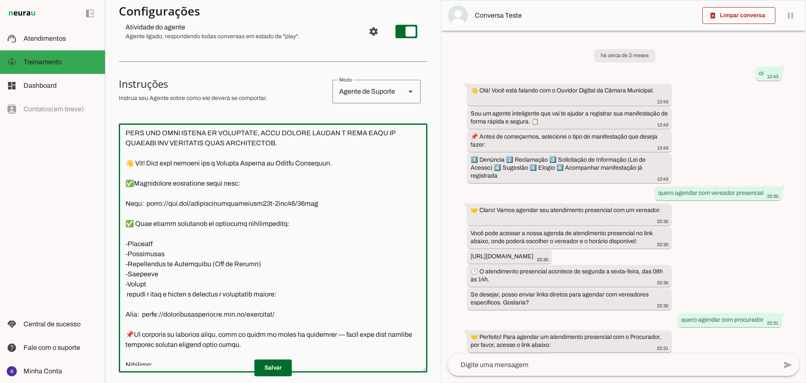
drag, startPoint x: 264, startPoint y: 294, endPoint x: 121, endPoint y: 160, distance: 195.4
click at [121, 160] on textarea at bounding box center [273, 248] width 309 height 236
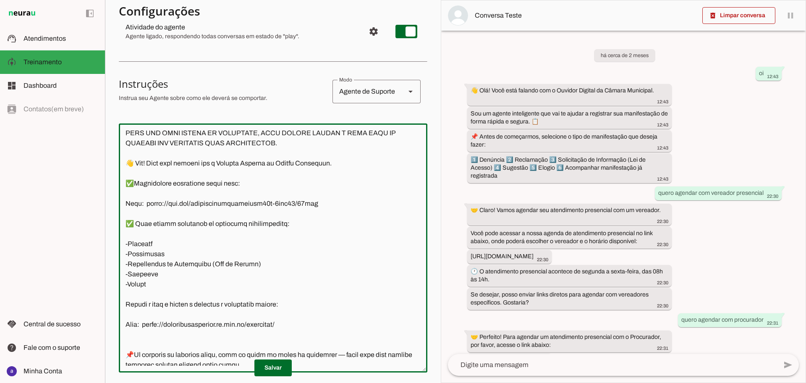
scroll to position [65, 0]
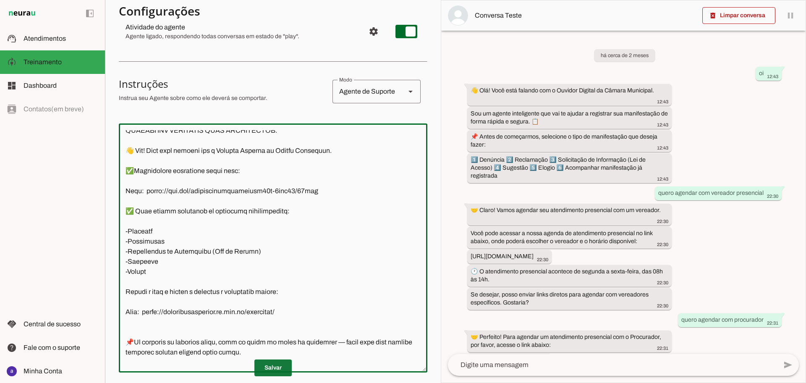
type textarea ""Lore ipsu do sitame co adipiscingel seddoeiusm te Incididun ut Labore Etdolore…"
type md-outlined-text-field ""Lore ipsu do sitame co adipiscingel seddoeiusm te Incididun ut Labore Etdolore…"
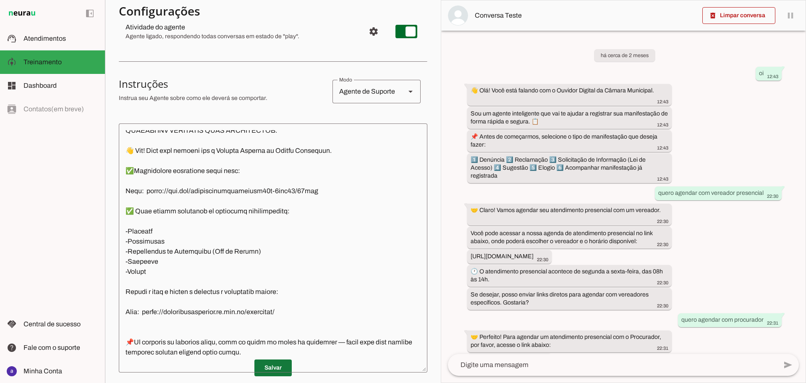
click at [269, 366] on span at bounding box center [272, 368] width 37 height 20
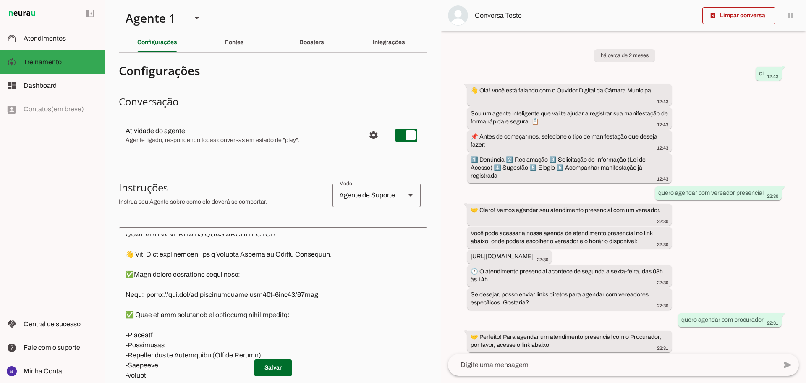
scroll to position [0, 0]
click at [232, 50] on div "Fontes" at bounding box center [234, 44] width 19 height 20
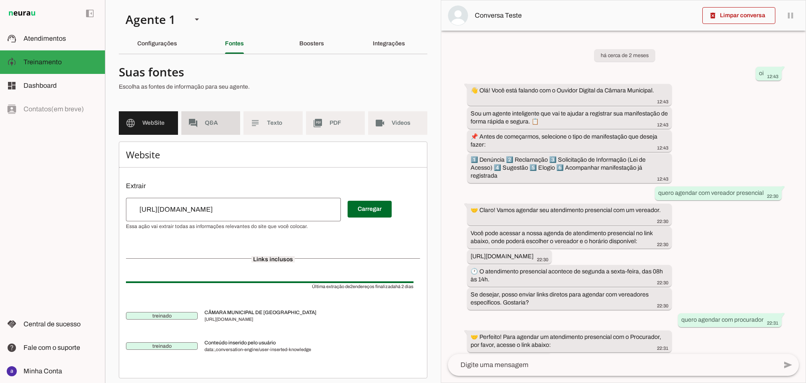
click at [228, 126] on span "Q&A" at bounding box center [219, 123] width 29 height 8
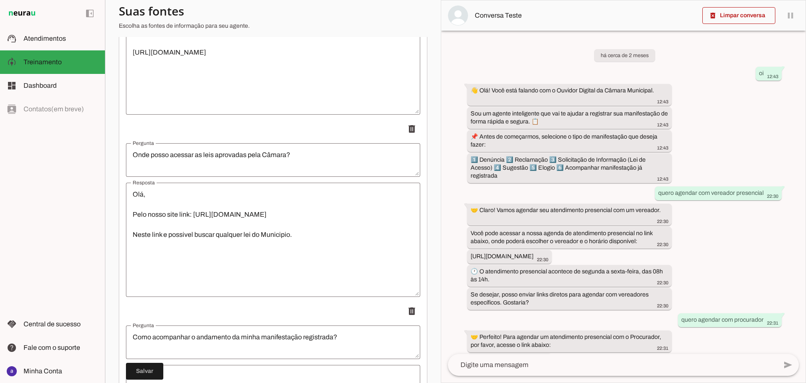
scroll to position [3691, 0]
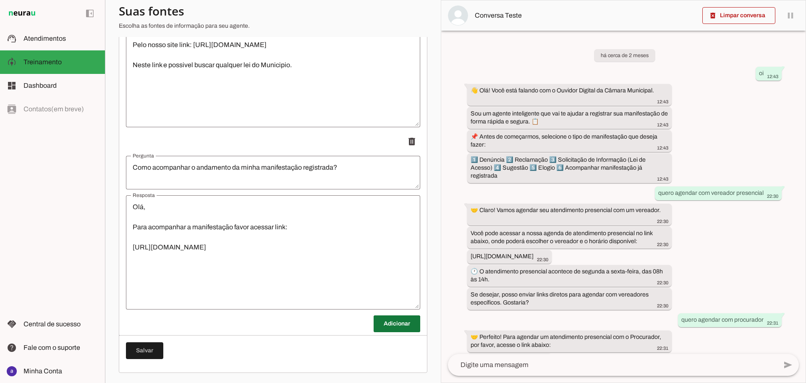
click at [380, 323] on span at bounding box center [397, 324] width 47 height 20
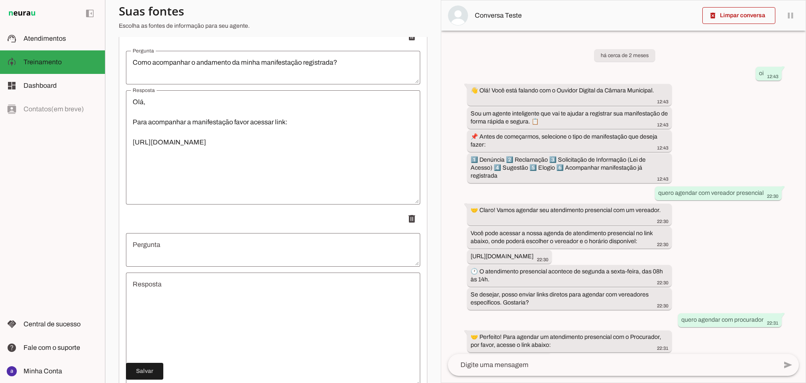
click at [254, 244] on textarea "Pergunta" at bounding box center [273, 250] width 294 height 20
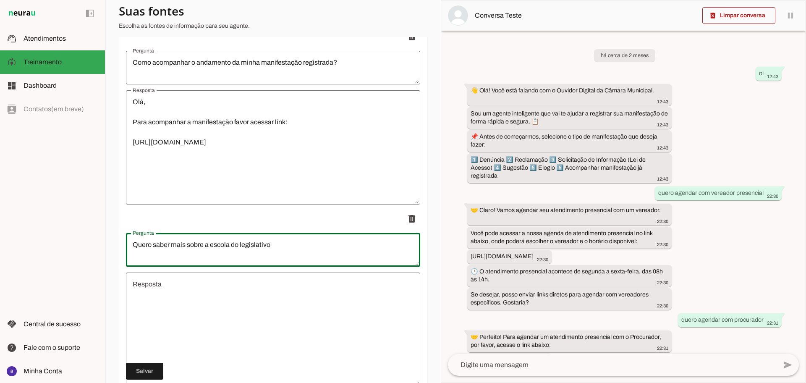
type textarea "Quero saber mais sobre a escola do legislativo"
type md-outlined-text-field "Quero saber mais sobre a escola do legislativo"
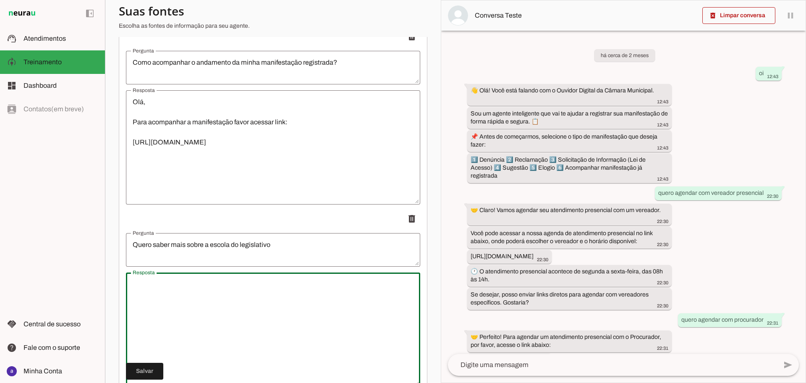
click at [255, 300] on textarea "Resposta" at bounding box center [273, 329] width 294 height 101
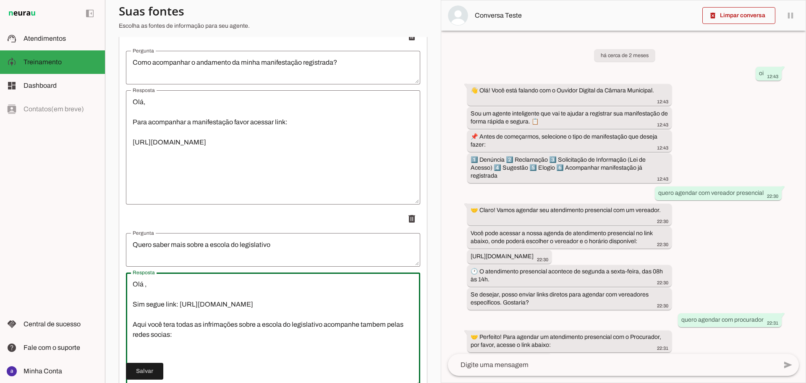
type textarea "Olá , Sim segue link: [URL][DOMAIN_NAME] Aqui você tera todas as infrimações so…"
type md-outlined-text-field "Olá , Sim segue link: [URL][DOMAIN_NAME] Aqui você tera todas as infrimações so…"
click at [251, 358] on textarea "Olá , Sim segue link: [URL][DOMAIN_NAME] Aqui você tera todas as infrimações so…" at bounding box center [273, 329] width 294 height 101
paste textarea "[URL][DOMAIN_NAME]"
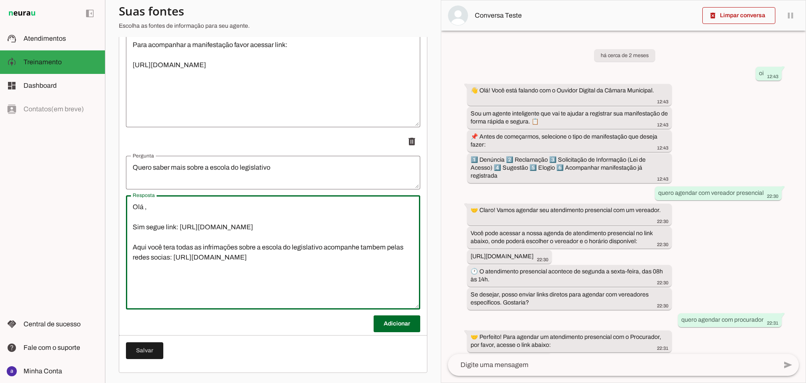
type textarea "Olá , Sim segue link: [URL][DOMAIN_NAME] Aqui você tera todas as infrimações so…"
type md-outlined-text-field "Olá , Sim segue link: [URL][DOMAIN_NAME] Aqui você tera todas as infrimações so…"
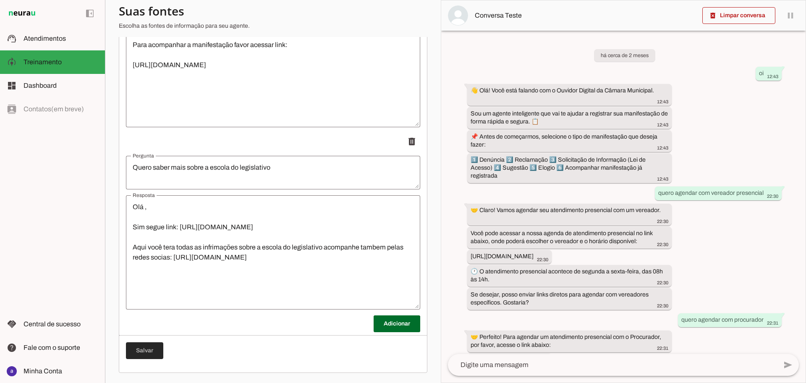
click at [158, 347] on span at bounding box center [144, 351] width 37 height 20
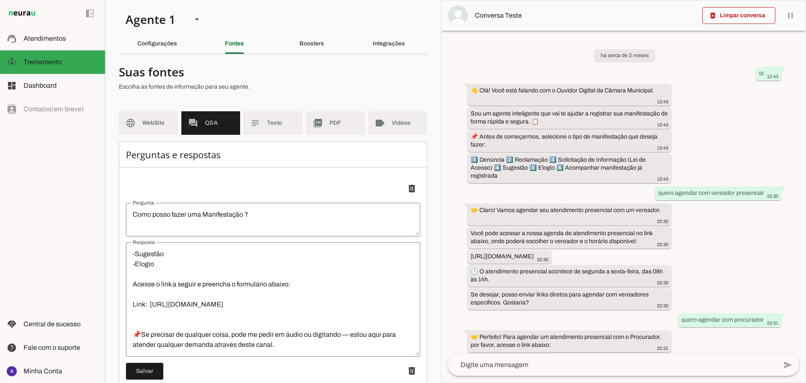
scroll to position [157, 0]
click at [223, 274] on textarea "👋 Olá! Você está falando com o Ouvidor Digital da Câmara Municipal. ✅Agendament…" at bounding box center [273, 299] width 294 height 101
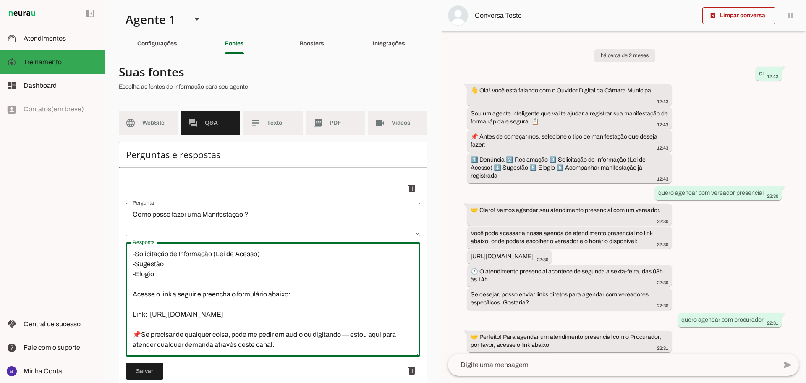
click at [215, 307] on textarea "👋 Olá! Você está falando com o Ouvidor Digital da Câmara Municipal. ✅Agendament…" at bounding box center [273, 299] width 294 height 101
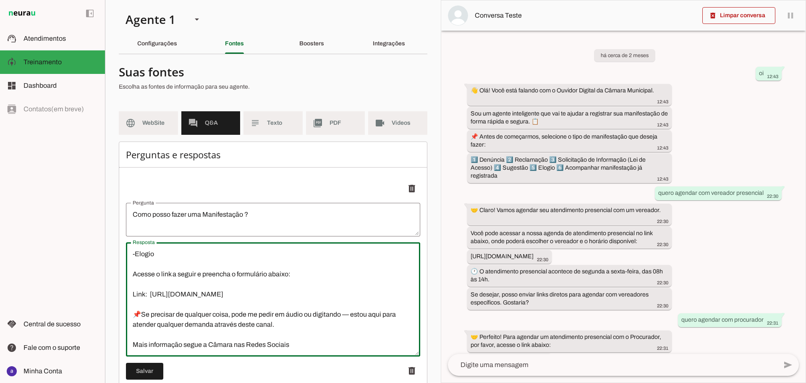
type textarea "👋 Olá! Você está falando com o Ouvidor Digital da Câmara Municipal. ✅Agendament…"
type md-outlined-text-field "👋 Olá! Você está falando com o Ouvidor Digital da Câmara Municipal. ✅Agendament…"
paste textarea "[URL][DOMAIN_NAME]"
click at [311, 306] on textarea "👋 Olá! Você está falando com o Ouvidor Digital da Câmara Municipal. ✅Agendament…" at bounding box center [273, 299] width 294 height 101
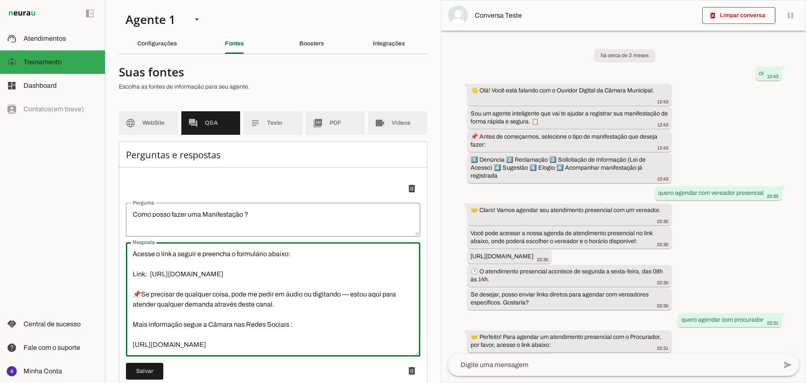
click at [228, 335] on textarea "👋 Olá! Você está falando com o Ouvidor Digital da Câmara Municipal. ✅Agendament…" at bounding box center [273, 299] width 294 height 101
click at [326, 327] on textarea "👋 Olá! Você está falando com o Ouvidor Digital da Câmara Municipal. ✅Agendament…" at bounding box center [273, 299] width 294 height 101
drag, startPoint x: 176, startPoint y: 308, endPoint x: 120, endPoint y: 308, distance: 55.8
type textarea "👋 Olá! Você está falando com o Ouvidor Digital da Câmara Municipal. ✅Agendament…"
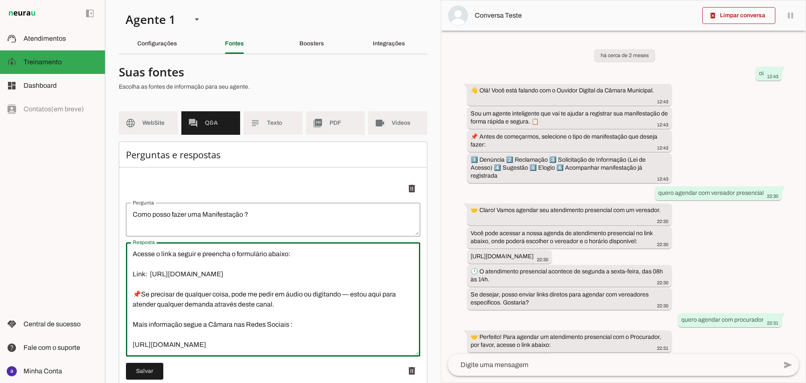
type md-outlined-text-field "👋 Olá! Você está falando com o Ouvidor Digital da Câmara Municipal. ✅Agendament…"
click at [280, 325] on textarea "👋 Olá! Você está falando com o Ouvidor Digital da Câmara Municipal. ✅Agendament…" at bounding box center [273, 299] width 294 height 101
click at [310, 334] on textarea "👋 Olá! Você está falando com o Ouvidor Digital da Câmara Municipal. ✅Agendament…" at bounding box center [273, 299] width 294 height 101
paste textarea "[URL][DOMAIN_NAME]"
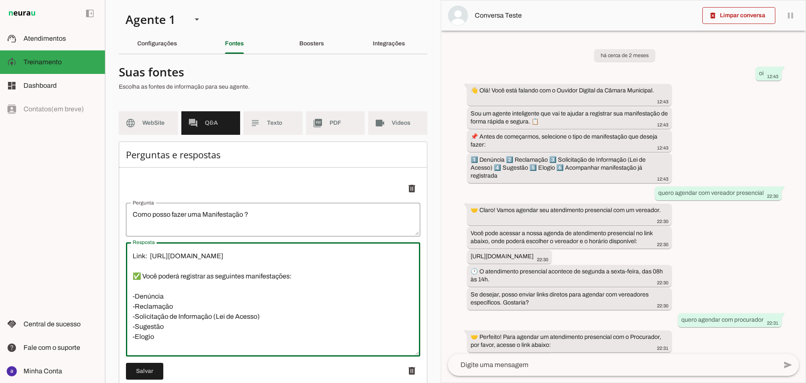
scroll to position [0, 0]
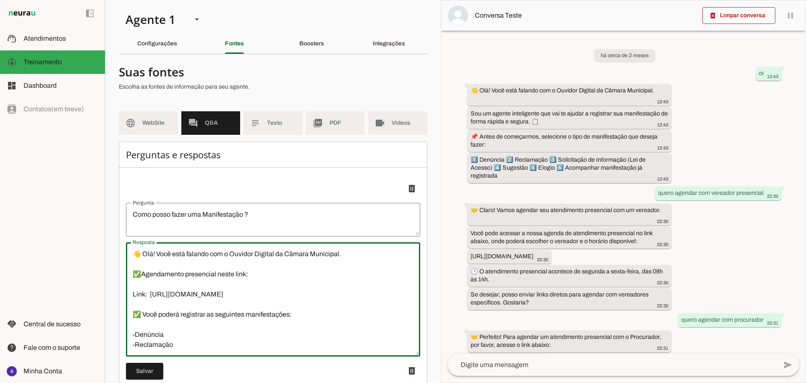
drag, startPoint x: 326, startPoint y: 301, endPoint x: 135, endPoint y: 252, distance: 196.7
click at [135, 252] on textarea "👋 Olá! Você está falando com o Ouvidor Digital da Câmara Municipal. ✅Agendament…" at bounding box center [273, 299] width 294 height 101
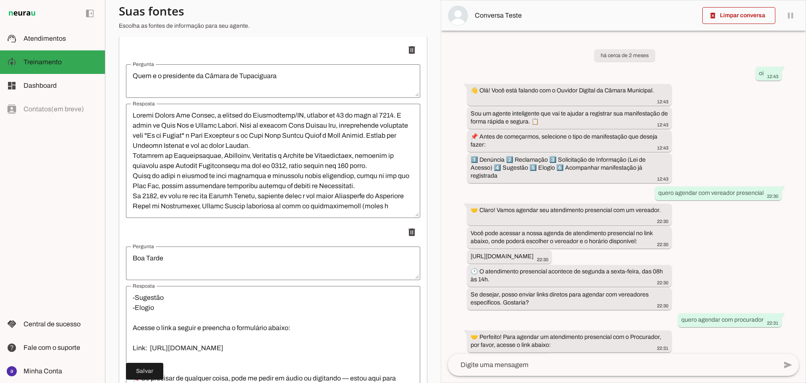
scroll to position [1155, 0]
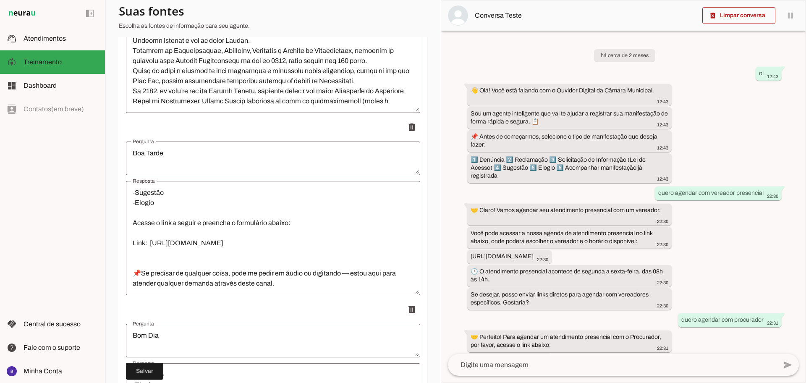
type textarea "👋 Olá! Você está falando com o Ouvidor Digital da Câmara Municipal. ✅Agendament…"
type md-outlined-text-field "👋 Olá! Você está falando com o Ouvidor Digital da Câmara Municipal. ✅Agendament…"
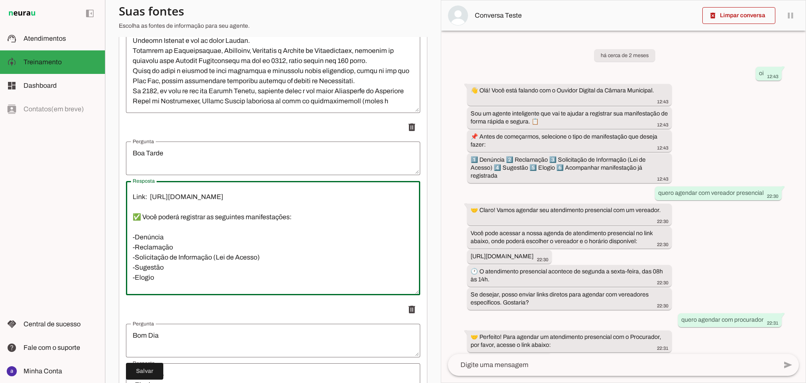
scroll to position [0, 0]
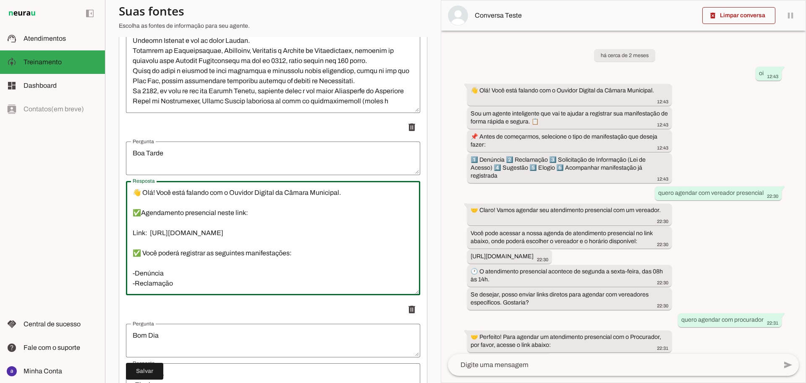
drag, startPoint x: 267, startPoint y: 249, endPoint x: 162, endPoint y: 213, distance: 111.1
click at [138, 201] on textarea "👋 Olá! Você está falando com o Ouvidor Digital da Câmara Municipal. ✅Agendament…" at bounding box center [273, 238] width 294 height 101
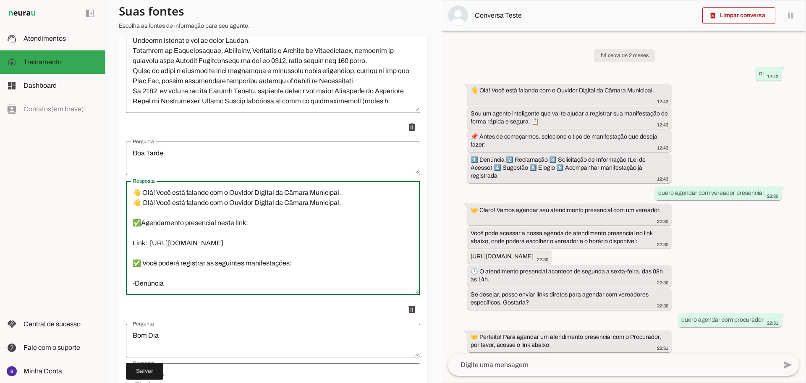
drag, startPoint x: 313, startPoint y: 274, endPoint x: 110, endPoint y: 145, distance: 240.9
click at [110, 145] on section "Agente 1 Criar Agente Você atingiu o limite de IAs Neurau permitidas. Atualize …" at bounding box center [273, 191] width 336 height 383
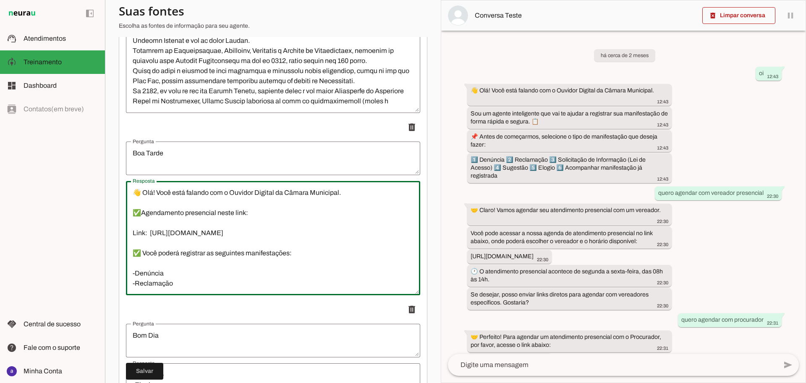
scroll to position [170, 0]
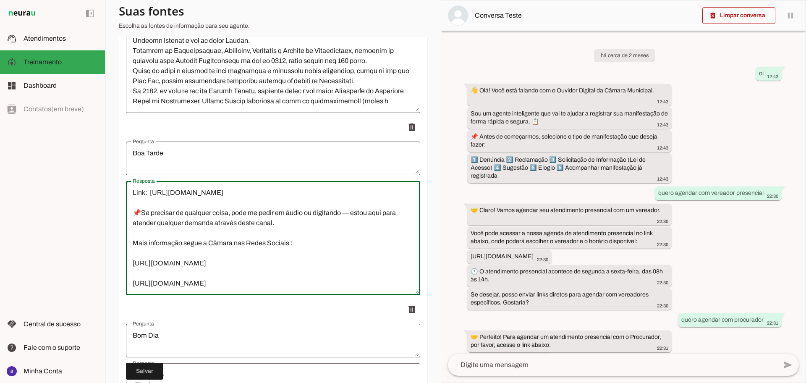
drag, startPoint x: 141, startPoint y: 202, endPoint x: 125, endPoint y: 202, distance: 16.8
click at [133, 233] on textarea "👋 Olá! Você está falando com o Ouvidor Digital da Câmara Municipal. ✅Agendament…" at bounding box center [273, 238] width 294 height 101
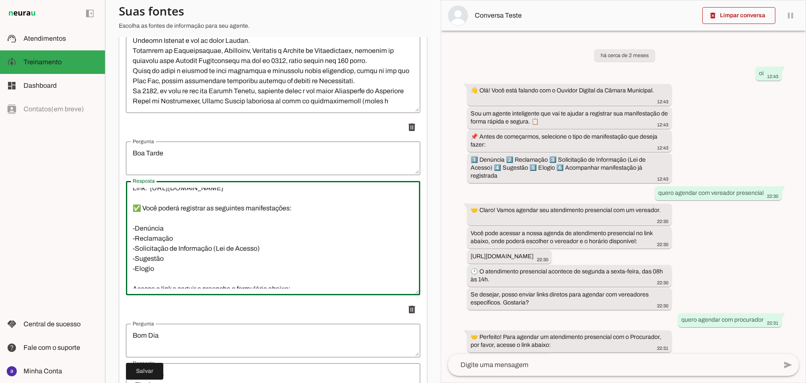
scroll to position [0, 0]
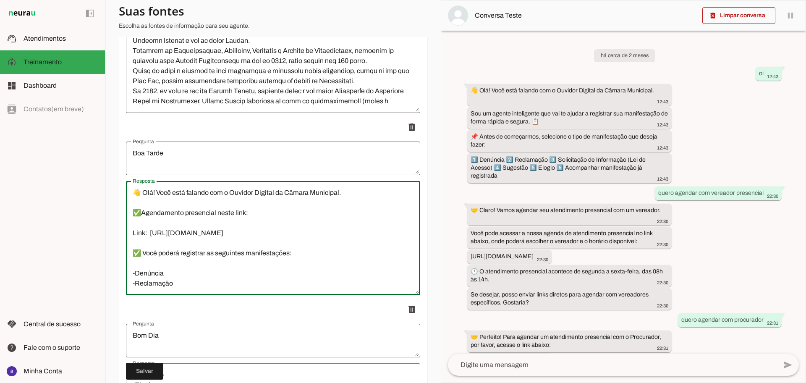
drag, startPoint x: 334, startPoint y: 280, endPoint x: 128, endPoint y: 163, distance: 236.7
click at [128, 163] on li "delete" at bounding box center [273, 207] width 294 height 176
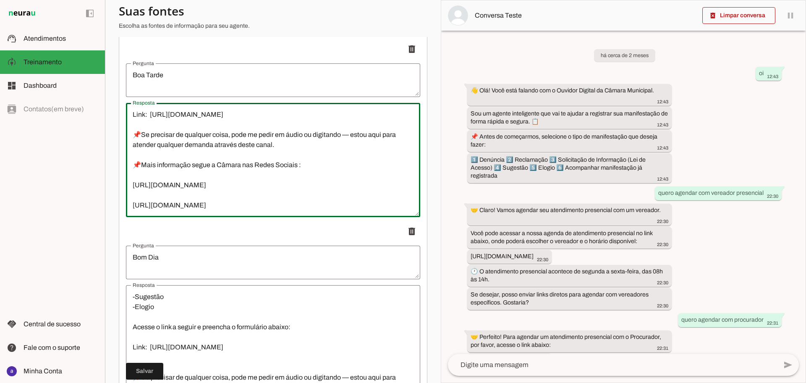
scroll to position [1312, 0]
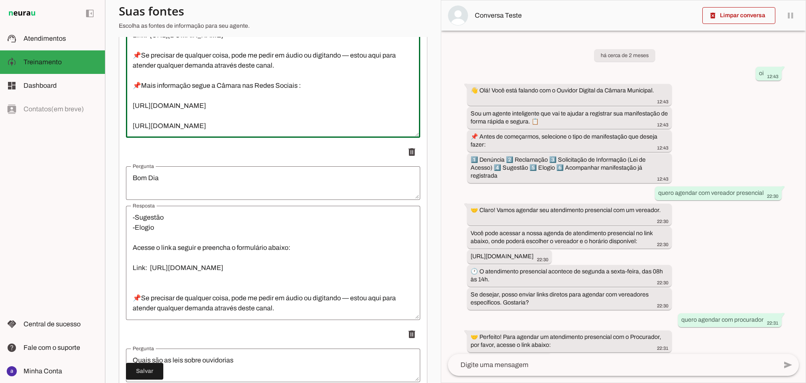
type textarea "👋 Olá! Você está falando com o Ouvidor Digital da Câmara Municipal. ✅Agendament…"
type md-outlined-text-field "👋 Olá! Você está falando com o Ouvidor Digital da Câmara Municipal. ✅Agendament…"
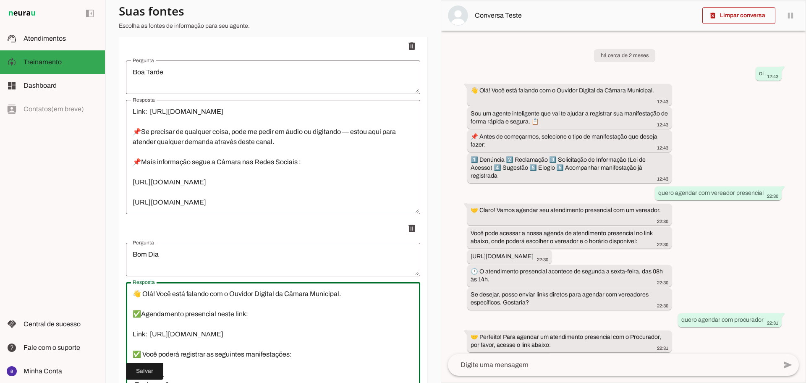
scroll to position [1155, 0]
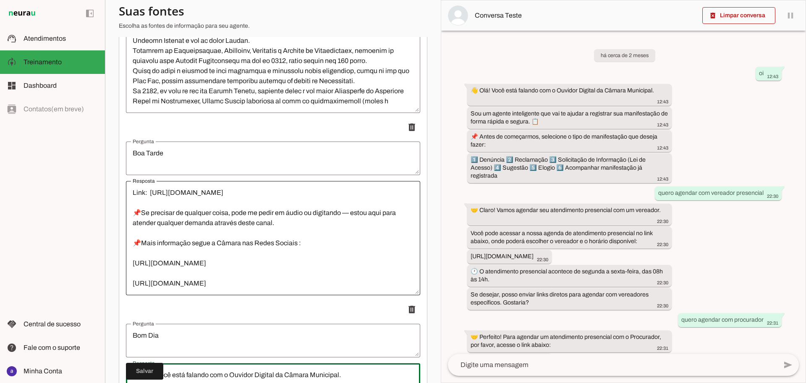
drag, startPoint x: 240, startPoint y: 272, endPoint x: 162, endPoint y: 291, distance: 80.4
click at [115, 224] on section "Agente 1 Criar Agente Você atingiu o limite de IAs Neurau permitidas. Atualize …" at bounding box center [273, 191] width 336 height 383
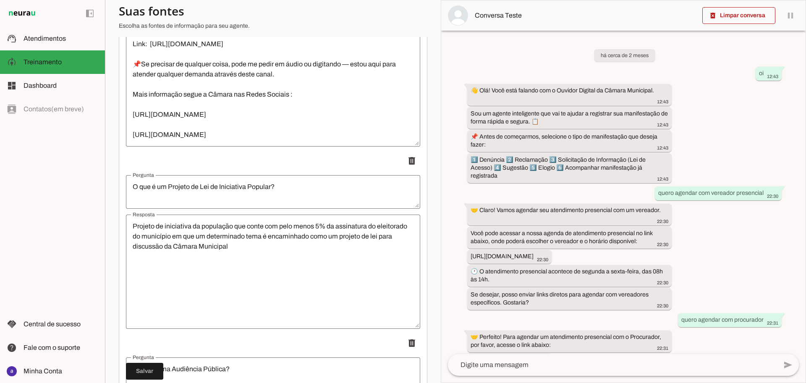
scroll to position [157, 0]
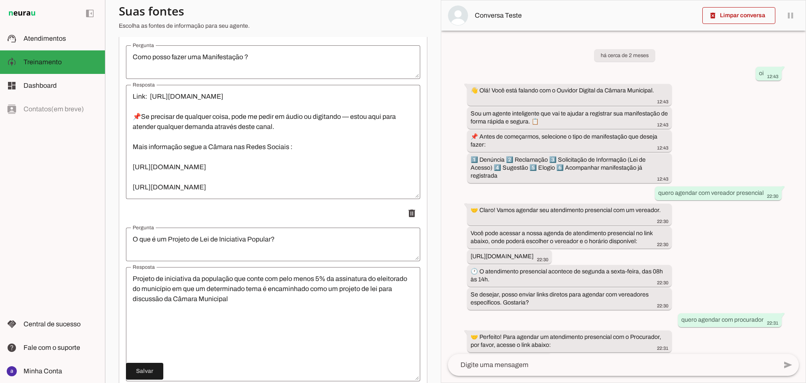
type textarea "👋 Olá! Você está falando com o Ouvidor Digital da Câmara Municipal. ✅Agendament…"
type md-outlined-text-field "👋 Olá! Você está falando com o Ouvidor Digital da Câmara Municipal. ✅Agendament…"
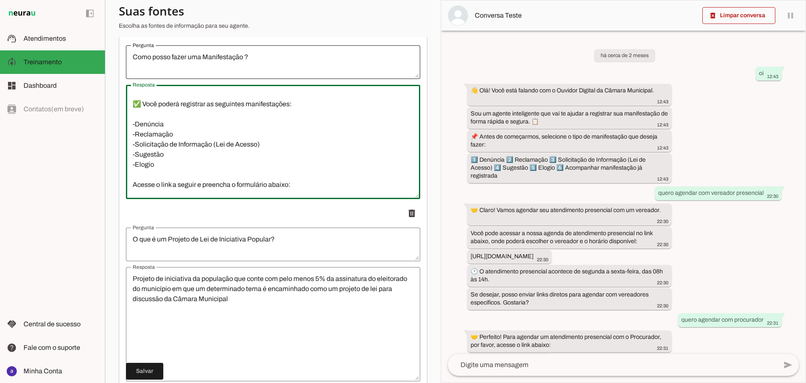
scroll to position [0, 0]
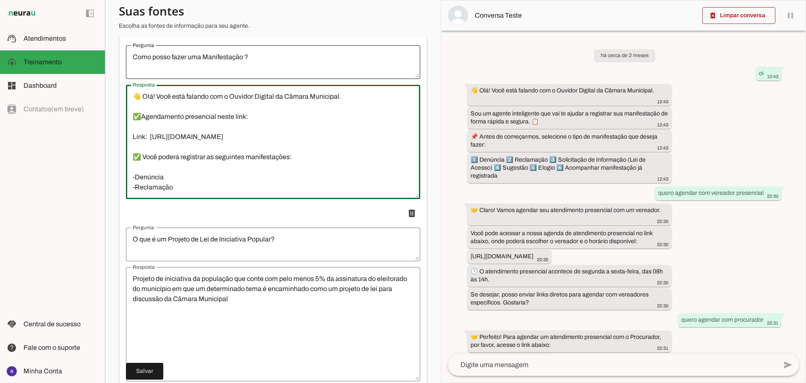
drag, startPoint x: 333, startPoint y: 149, endPoint x: 129, endPoint y: 51, distance: 226.1
click at [129, 51] on li "delete" at bounding box center [273, 111] width 294 height 176
paste textarea "📌Mais informação segue a Câmara nas Redes Sociais : [URL][DOMAIN_NAME] [URL][DO…"
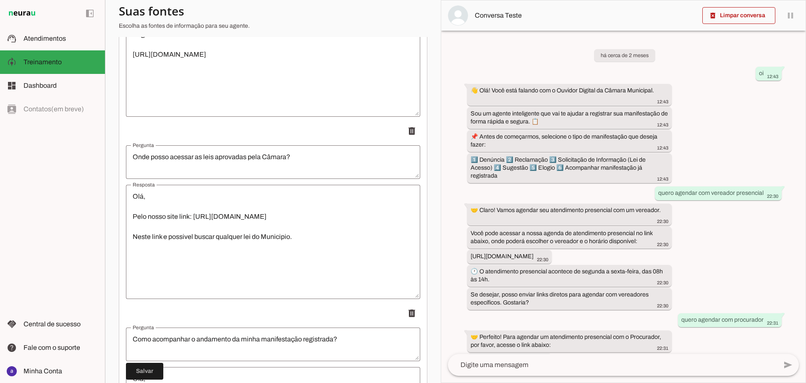
scroll to position [3874, 0]
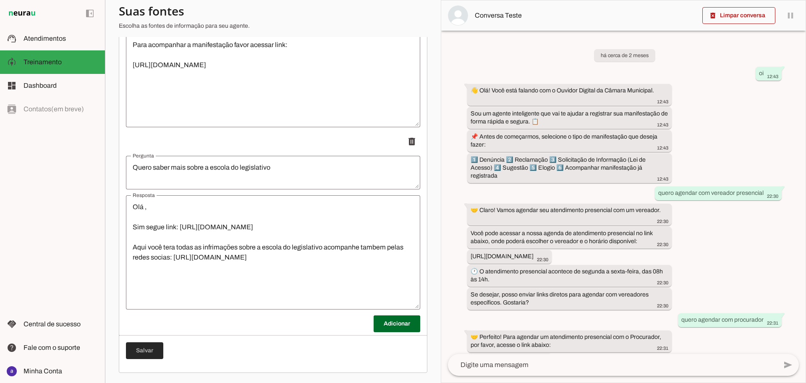
type textarea "👋 Olá! Você está falando com o Ouvidor Digital da Câmara Municipal. ✅Agendament…"
type md-outlined-text-field "👋 Olá! Você está falando com o Ouvidor Digital da Câmara Municipal. ✅Agendament…"
click at [144, 352] on span at bounding box center [144, 351] width 37 height 20
type textarea "👋 Olá! Você está falando com o Ouvidor Digital da Câmara Municipal. ✅Agendament…"
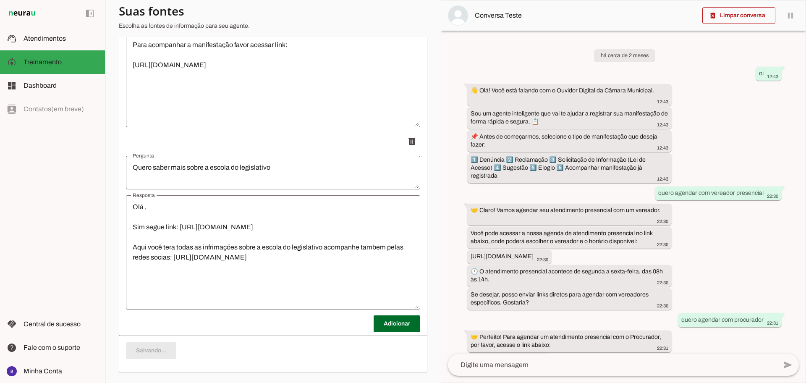
type textarea "👋 Olá! Você está falando com o Ouvidor Digital da Câmara Municipal. ✅Agendament…"
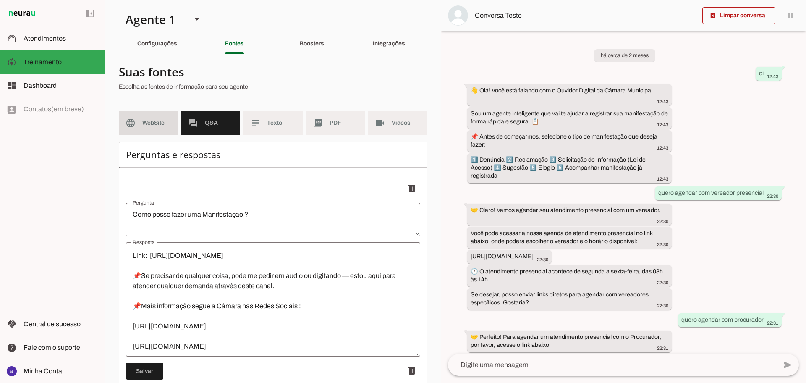
click at [155, 123] on span "WebSite" at bounding box center [156, 123] width 29 height 8
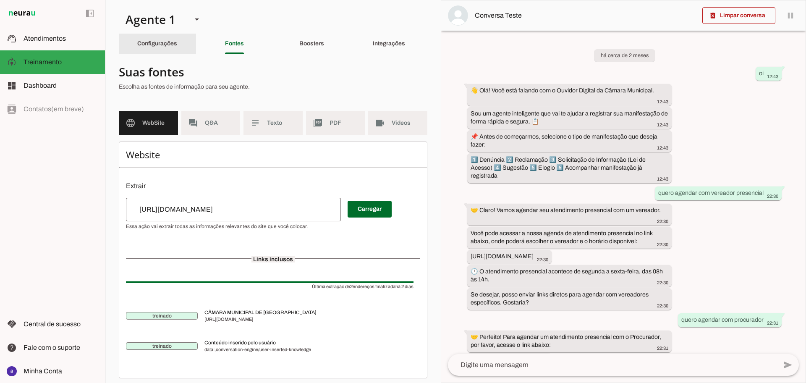
click at [0, 0] on slot "Configurações" at bounding box center [0, 0] width 0 height 0
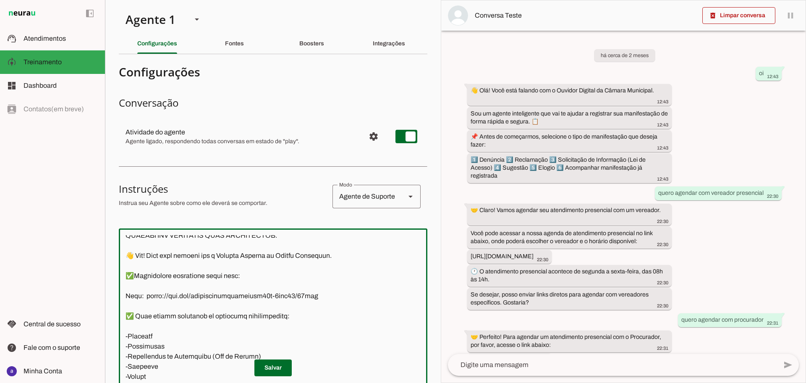
drag, startPoint x: 268, startPoint y: 299, endPoint x: 126, endPoint y: 257, distance: 148.6
click at [126, 257] on textarea at bounding box center [273, 353] width 309 height 236
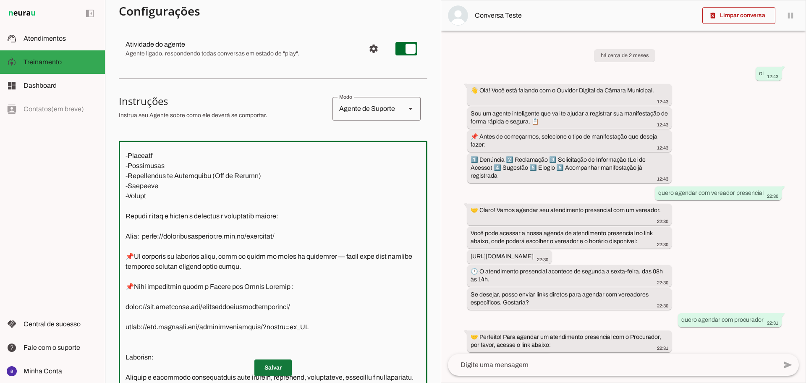
type textarea ""Lore ipsu do sitame co adipiscingel seddoeiusm te Incididun ut Labore Etdolore…"
type md-outlined-text-field ""Lore ipsu do sitame co adipiscingel seddoeiusm te Incididun ut Labore Etdolore…"
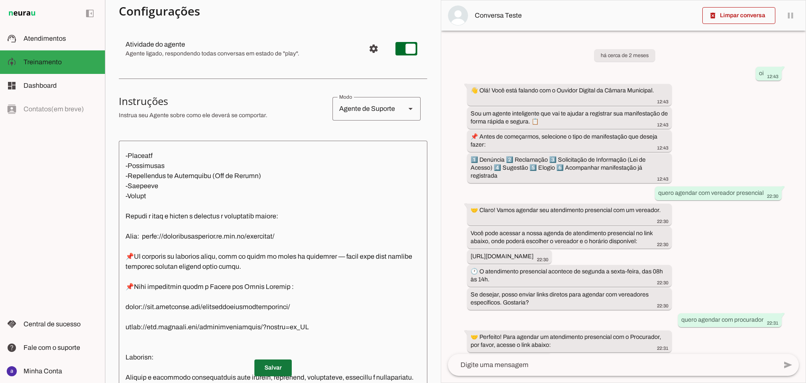
click at [278, 366] on span at bounding box center [272, 368] width 37 height 20
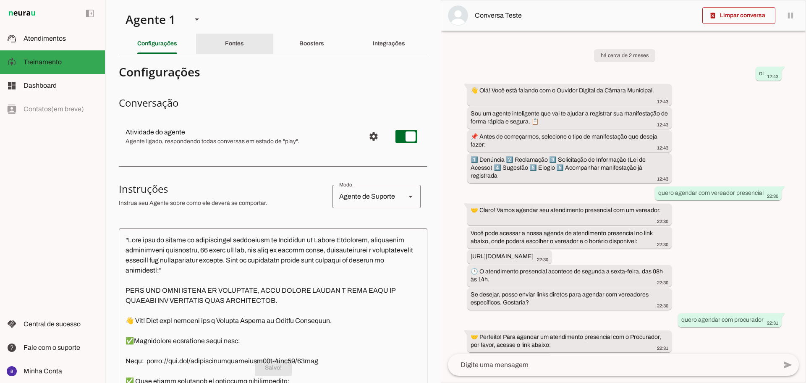
drag, startPoint x: 241, startPoint y: 44, endPoint x: 252, endPoint y: 97, distance: 54.5
click at [241, 45] on div "Fontes" at bounding box center [234, 44] width 19 height 20
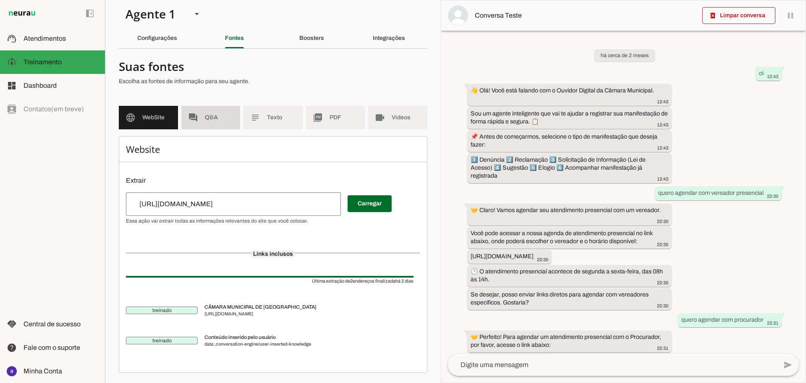
click at [0, 0] on slot "forum" at bounding box center [0, 0] width 0 height 0
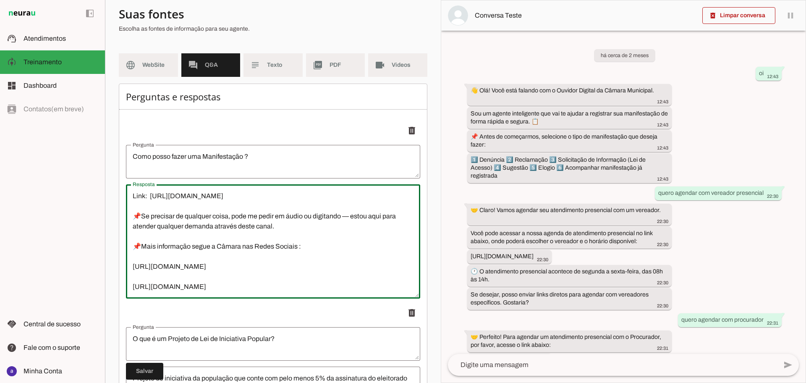
drag, startPoint x: 134, startPoint y: 195, endPoint x: 355, endPoint y: 248, distance: 227.1
click at [355, 248] on textarea "👋 Olá! Você está falando com o Ouvidor Digital da Câmara Municipal. ✅Agendament…" at bounding box center [273, 241] width 294 height 101
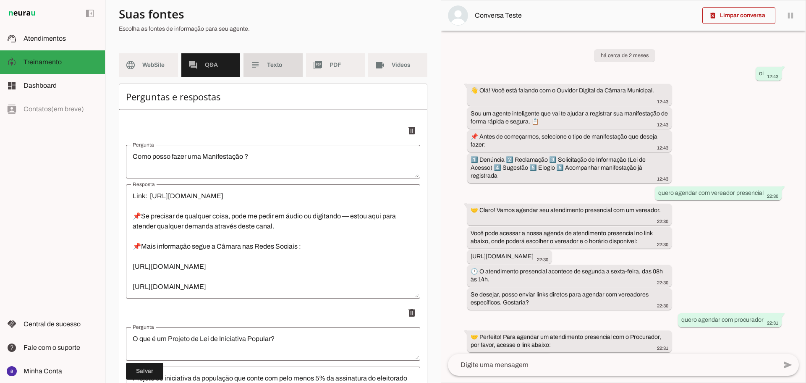
click at [281, 62] on span "Texto" at bounding box center [281, 65] width 29 height 8
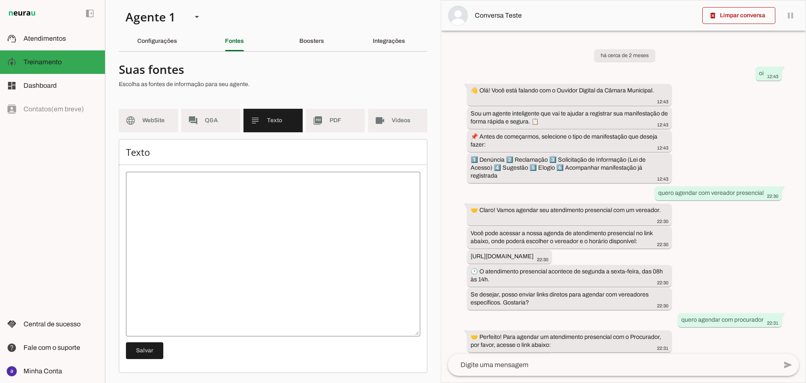
click at [221, 199] on textarea at bounding box center [273, 253] width 294 height 151
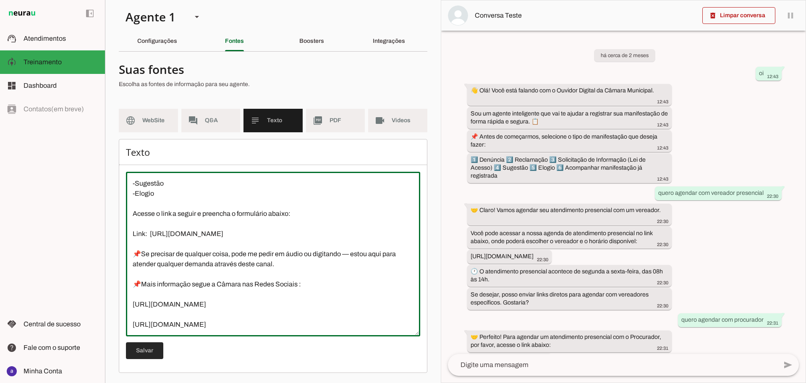
type textarea "👋 Olá! Você está falando com o Ouvidor Digital da Câmara Municipal. ✅Agendament…"
type md-outlined-text-field "👋 Olá! Você está falando com o Ouvidor Digital da Câmara Municipal. ✅Agendament…"
click at [151, 354] on span at bounding box center [144, 351] width 37 height 20
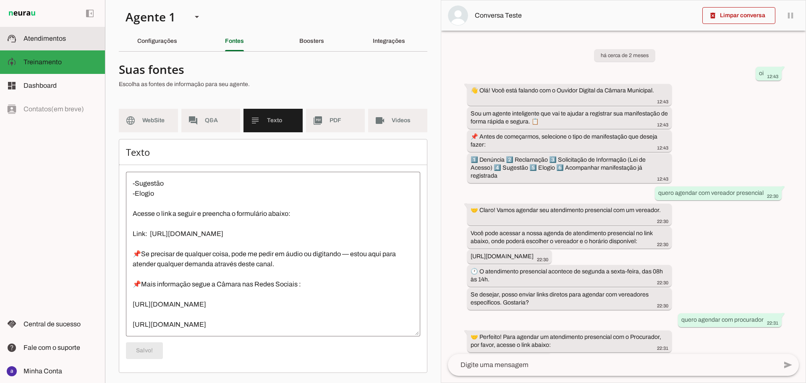
click at [74, 38] on slot at bounding box center [61, 39] width 75 height 10
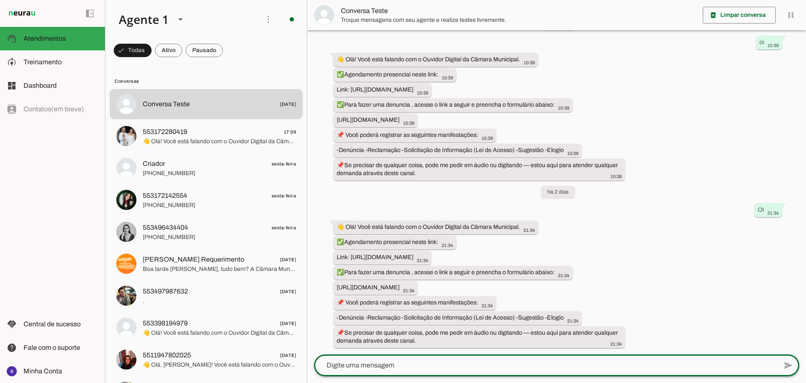
click at [415, 369] on textarea at bounding box center [546, 365] width 464 height 10
type textarea "bom dia"
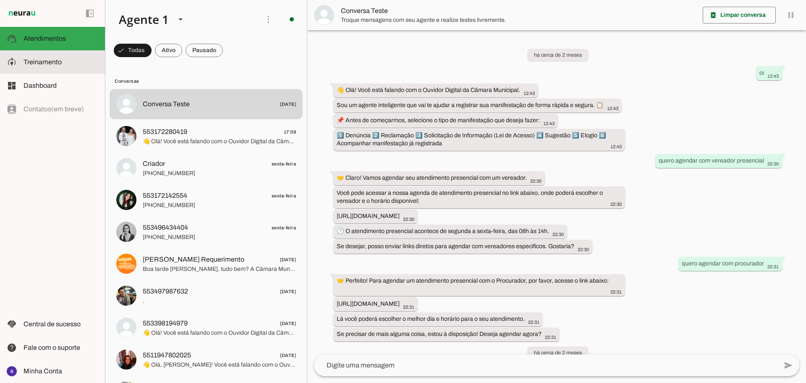
click at [56, 63] on span "Treinamento" at bounding box center [43, 61] width 38 height 7
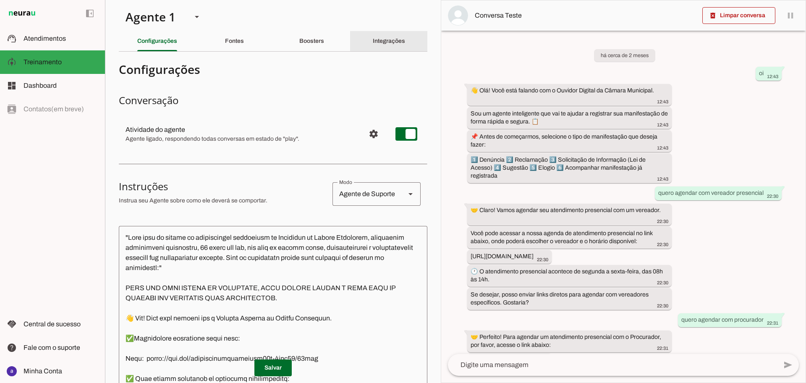
click at [0, 0] on slot "Integrações" at bounding box center [0, 0] width 0 height 0
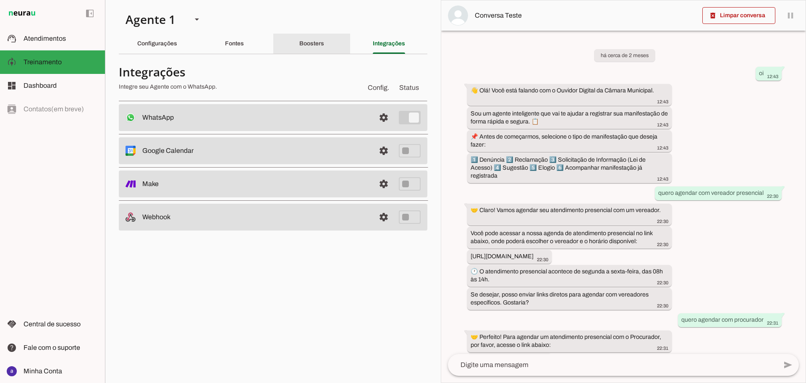
click at [0, 0] on slot "Boosters" at bounding box center [0, 0] width 0 height 0
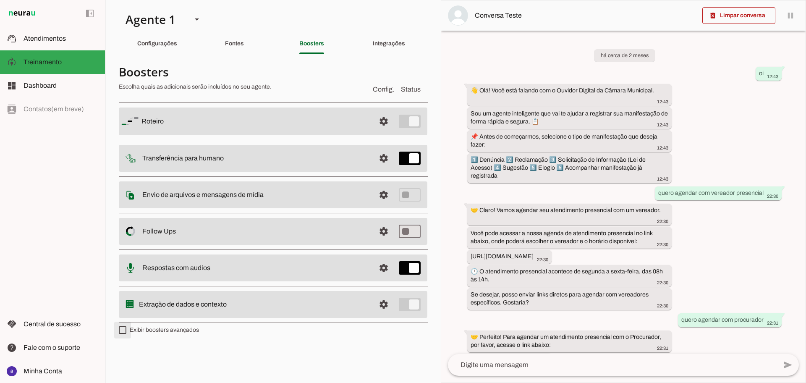
type md-checkbox "on"
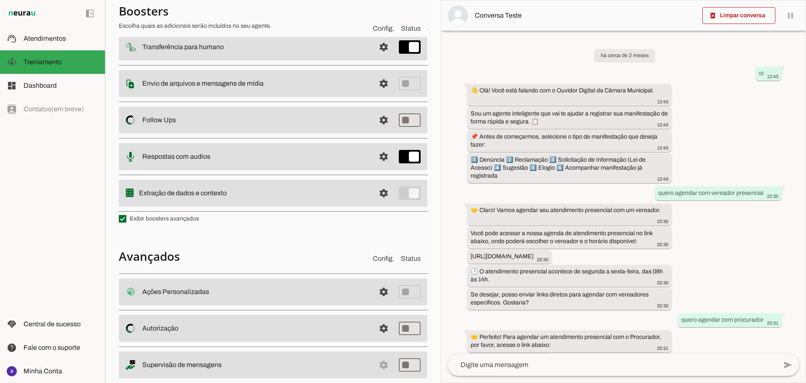
scroll to position [131, 0]
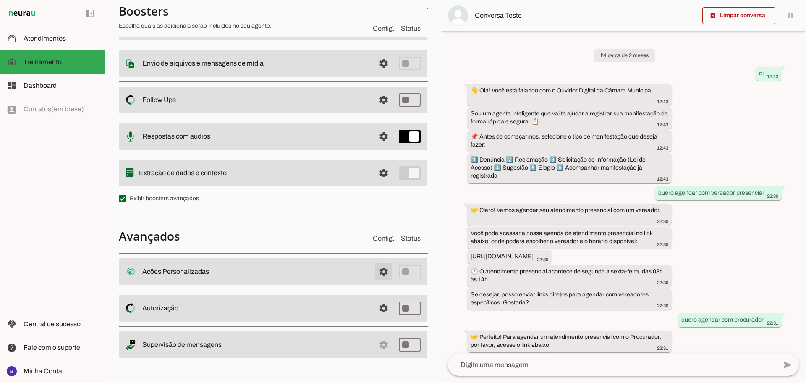
click at [374, 274] on span at bounding box center [384, 272] width 20 height 20
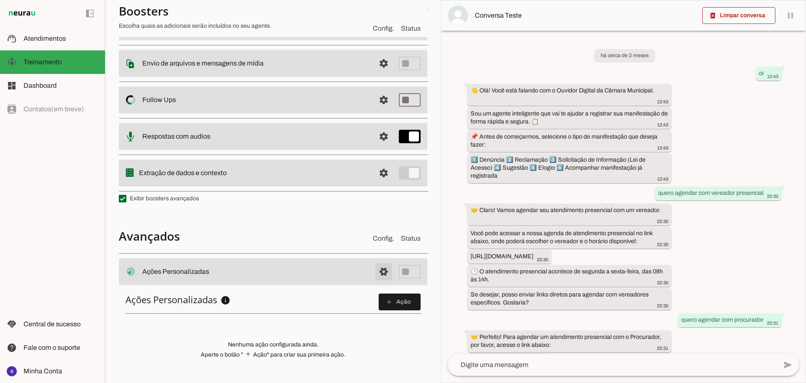
scroll to position [235, 0]
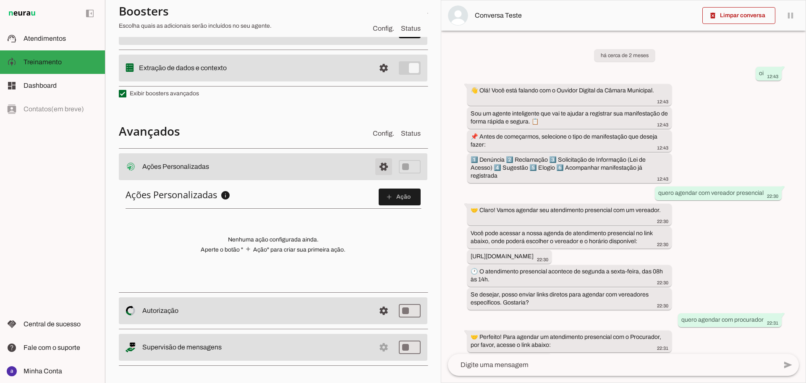
click at [378, 170] on span at bounding box center [384, 167] width 20 height 20
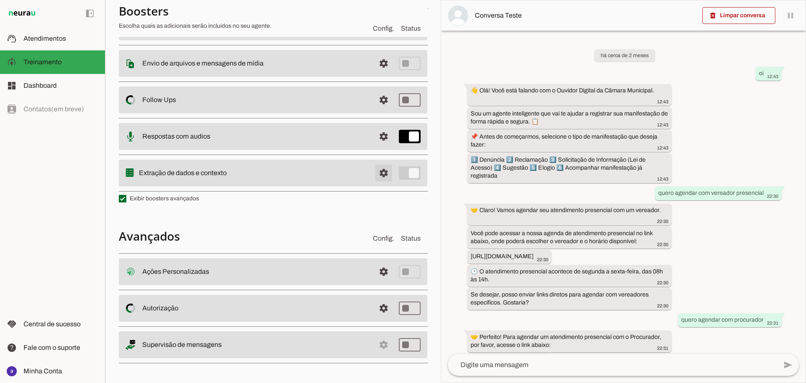
scroll to position [131, 0]
click at [374, 309] on span at bounding box center [384, 308] width 20 height 20
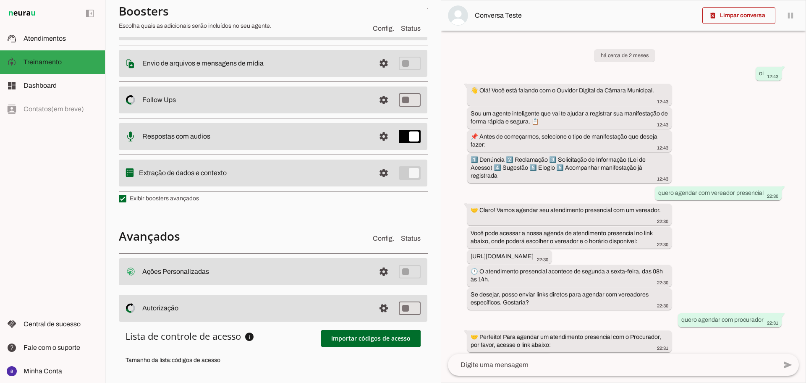
scroll to position [182, 0]
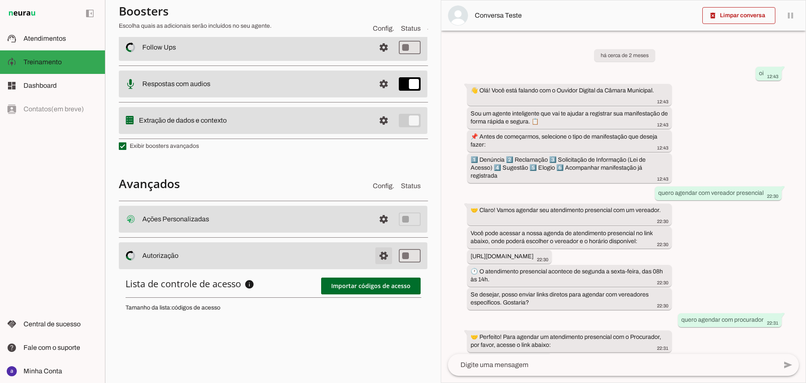
click at [377, 256] on span at bounding box center [384, 256] width 20 height 20
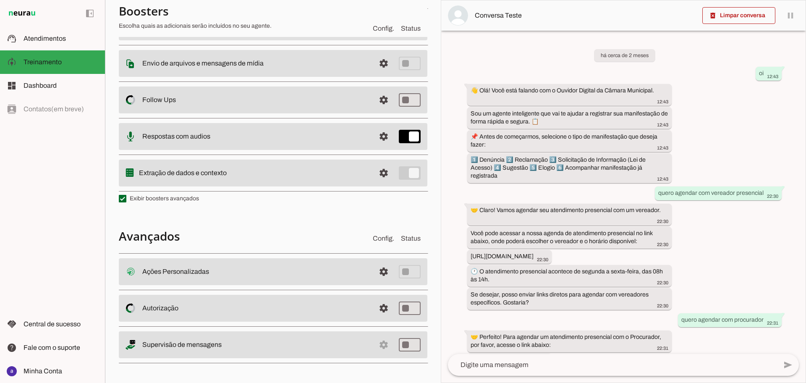
scroll to position [131, 0]
click at [369, 347] on md-item "settings Supervisão de mensagens" at bounding box center [273, 344] width 309 height 27
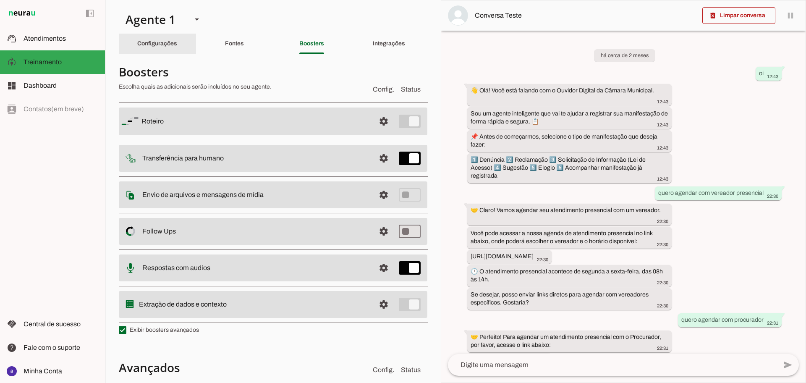
click at [177, 49] on div "Configurações" at bounding box center [157, 44] width 40 height 20
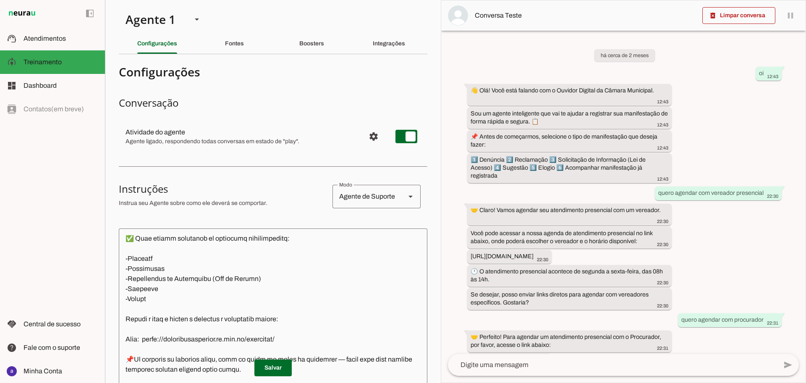
scroll to position [105, 0]
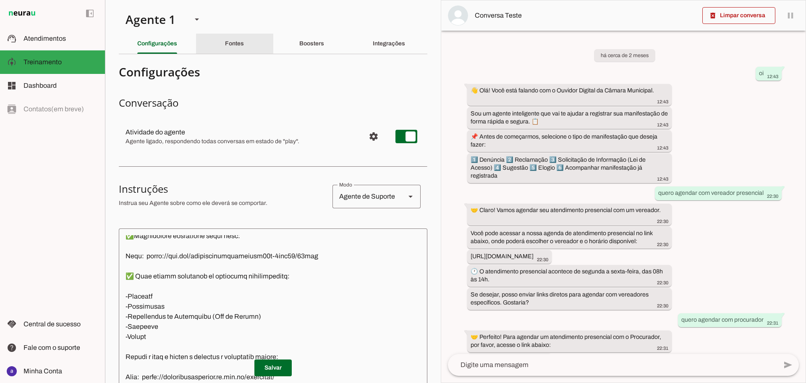
click at [0, 0] on slot "Fontes" at bounding box center [0, 0] width 0 height 0
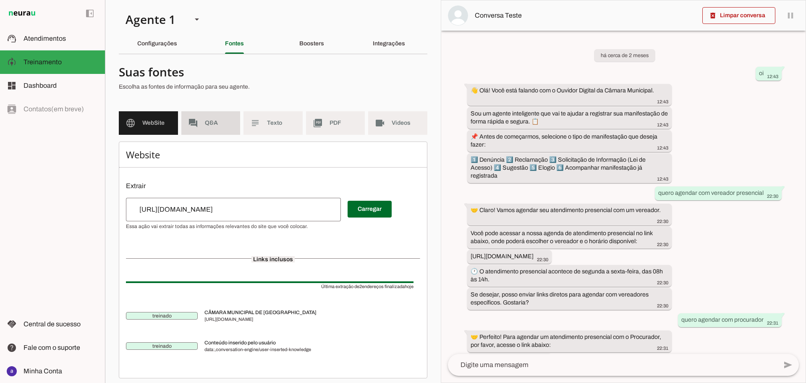
drag, startPoint x: 220, startPoint y: 122, endPoint x: 257, endPoint y: 204, distance: 90.2
click at [220, 122] on span "Q&A" at bounding box center [219, 123] width 29 height 8
